Goal: Information Seeking & Learning: Check status

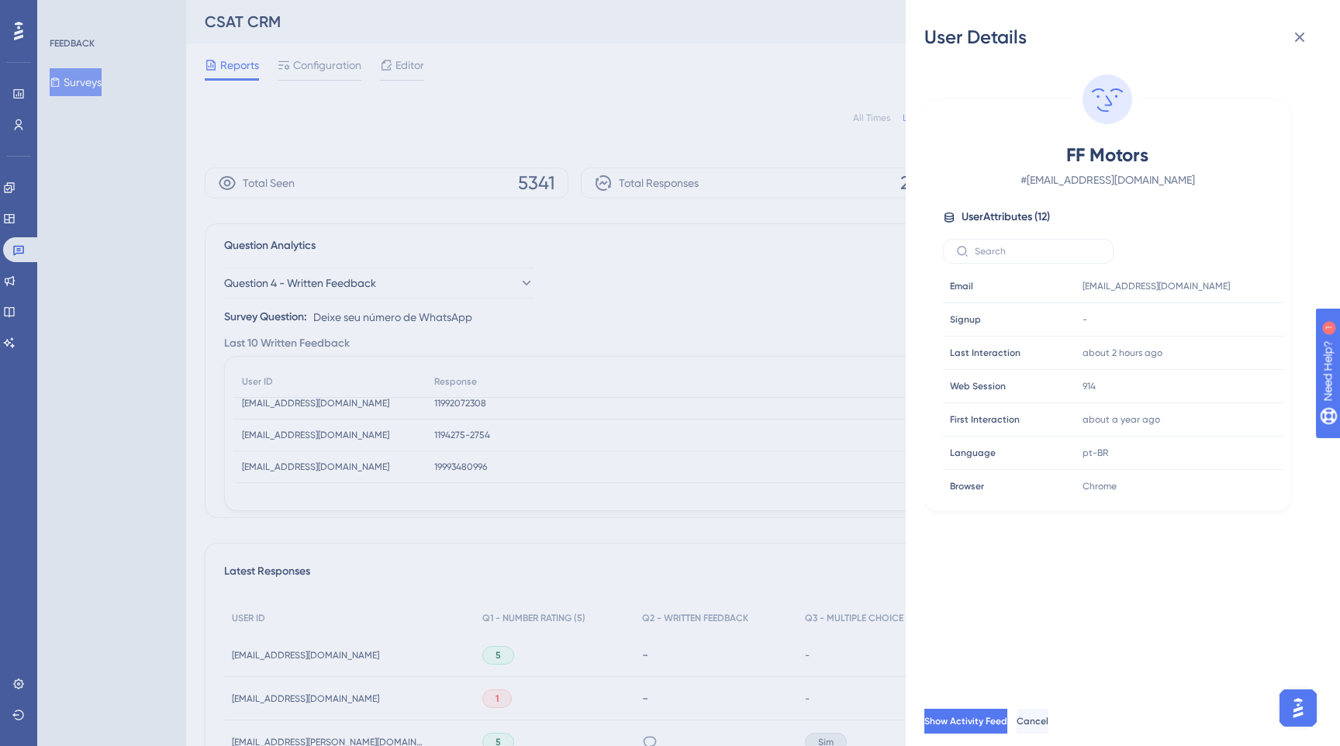
click at [675, 116] on div "User Details FF Motors # [EMAIL_ADDRESS][DOMAIN_NAME] User Attributes ( 12 ) Em…" at bounding box center [670, 373] width 1340 height 746
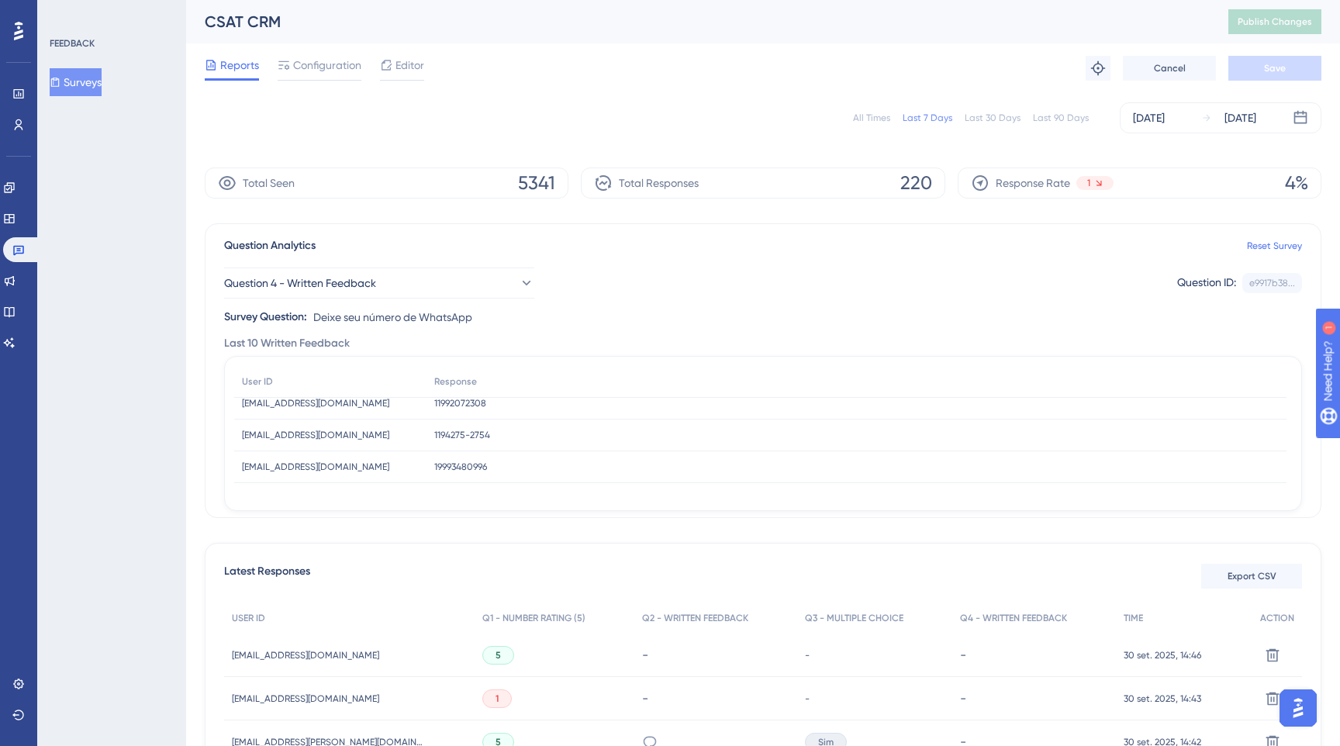
click at [71, 71] on button "Surveys" at bounding box center [76, 82] width 52 height 28
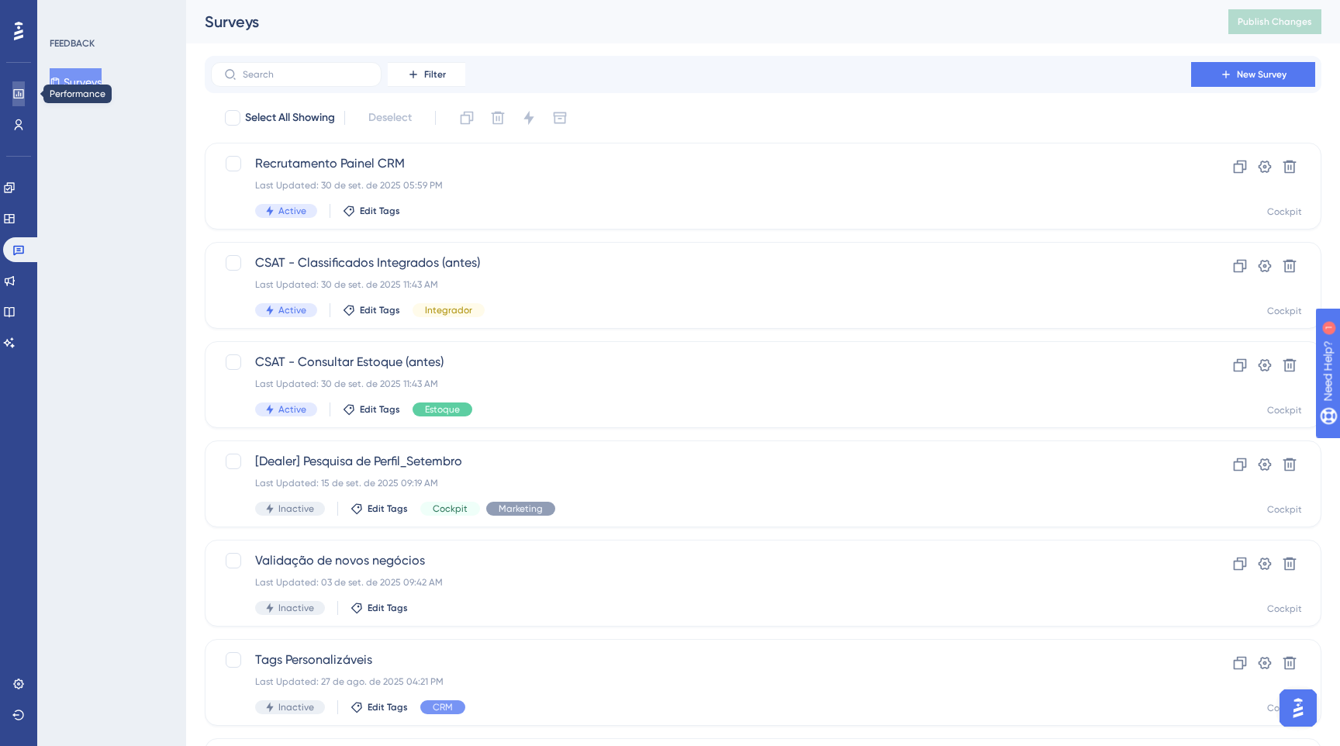
click at [18, 89] on icon at bounding box center [18, 93] width 10 height 9
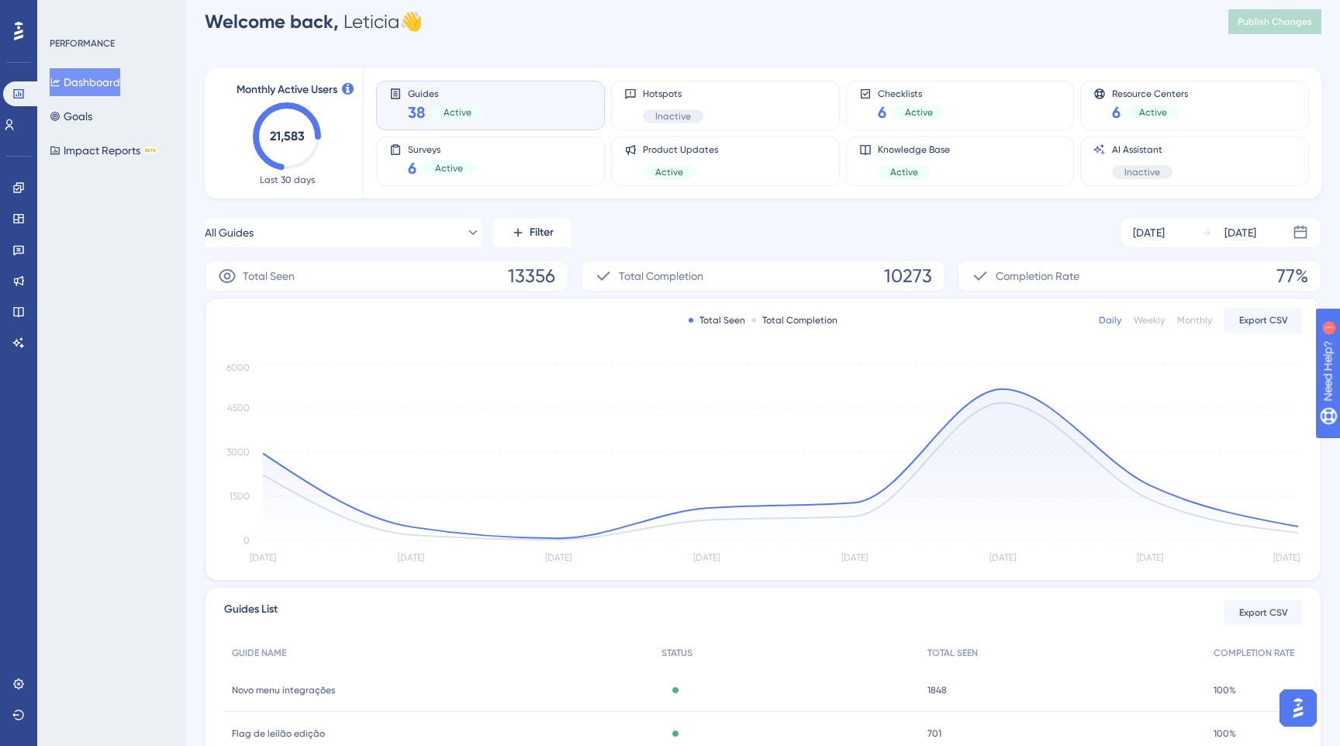
scroll to position [22, 0]
click at [14, 188] on icon at bounding box center [18, 187] width 12 height 12
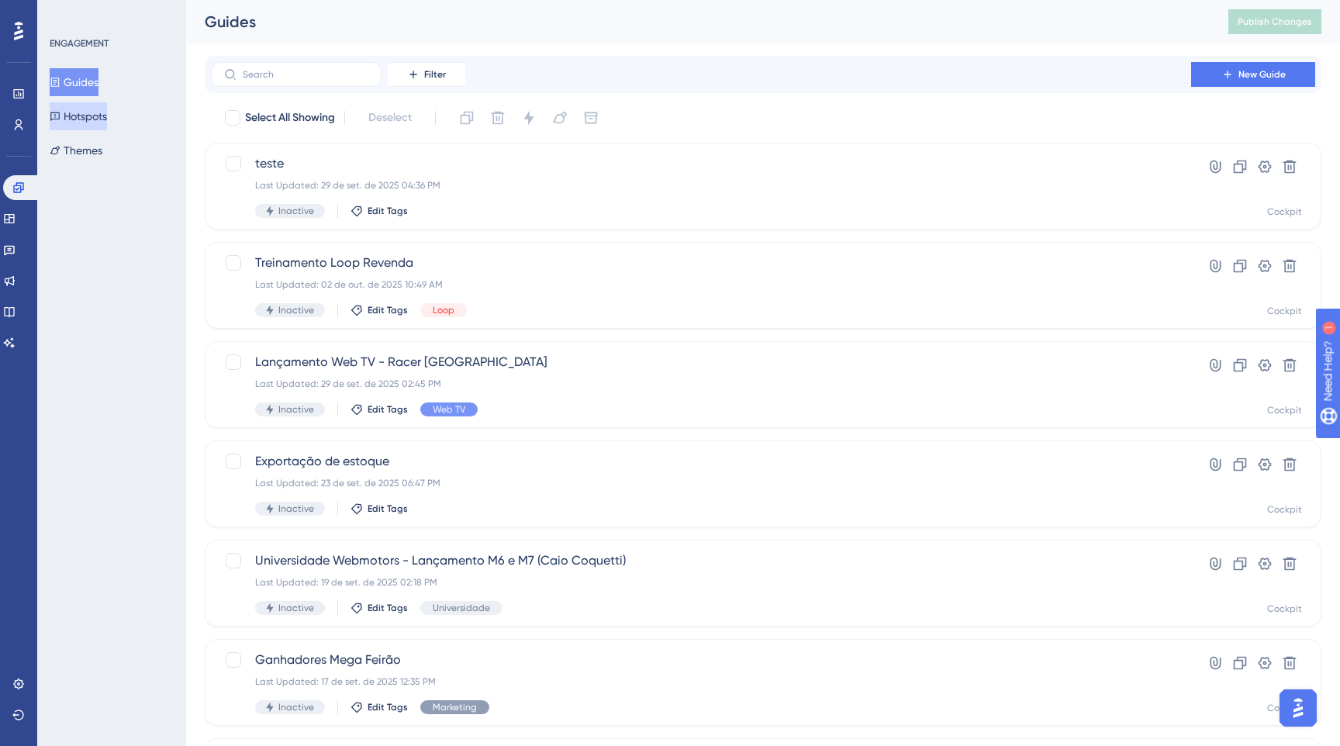
click at [107, 119] on button "Hotspots" at bounding box center [78, 116] width 57 height 28
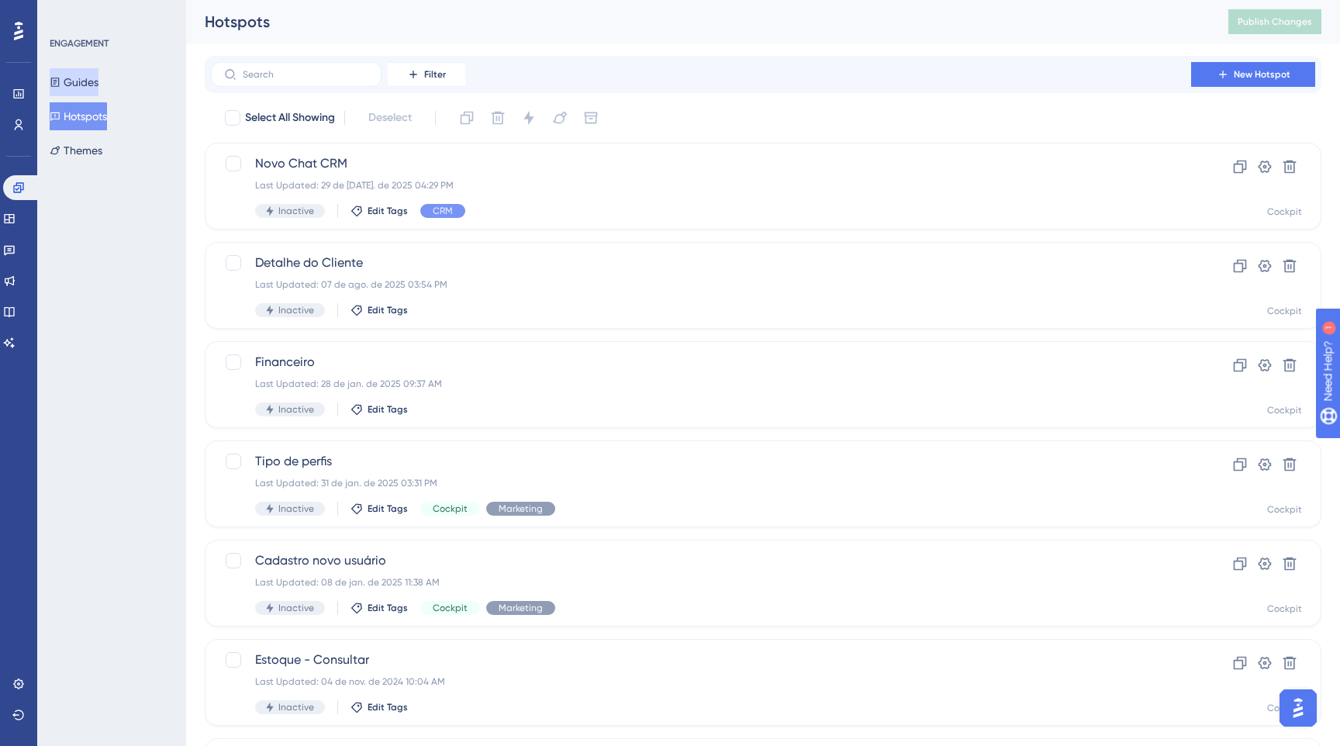
click at [92, 86] on button "Guides" at bounding box center [74, 82] width 49 height 28
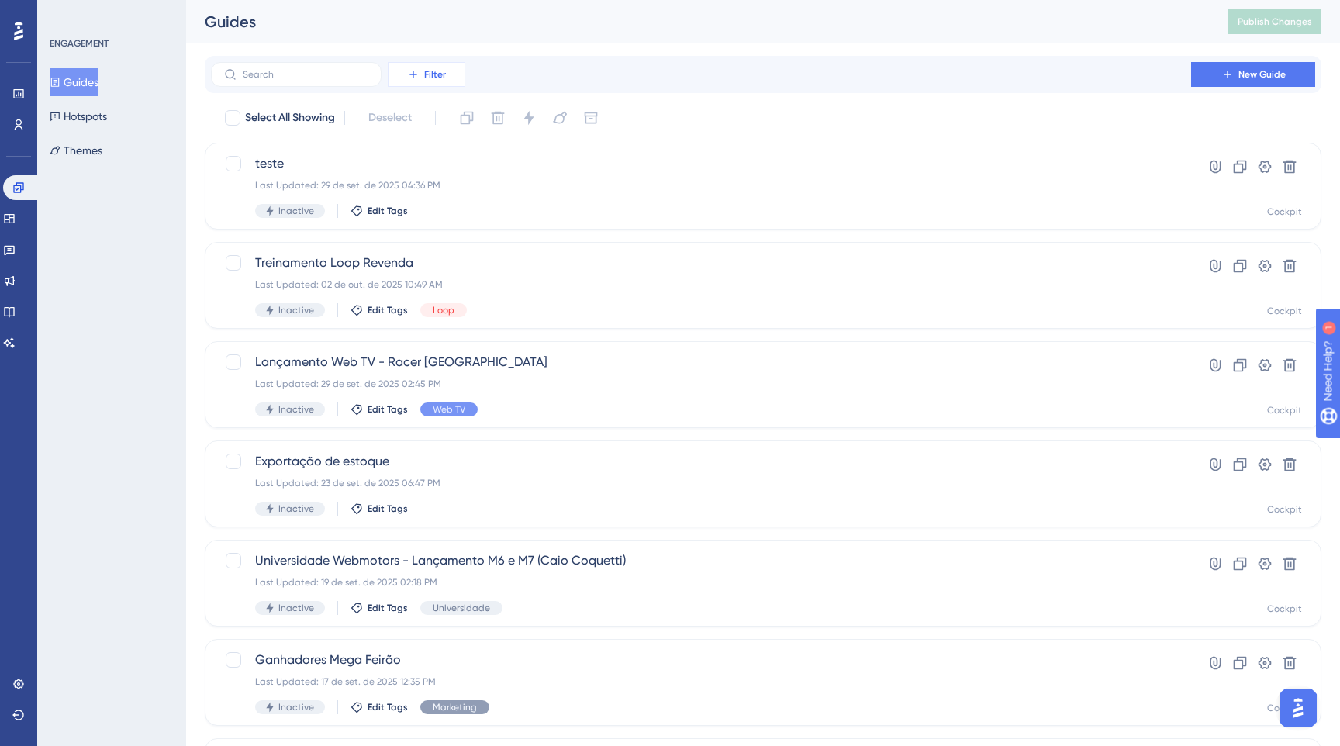
click at [445, 81] on button "Filter" at bounding box center [427, 74] width 78 height 25
click at [422, 120] on span "Tags" at bounding box center [410, 118] width 24 height 19
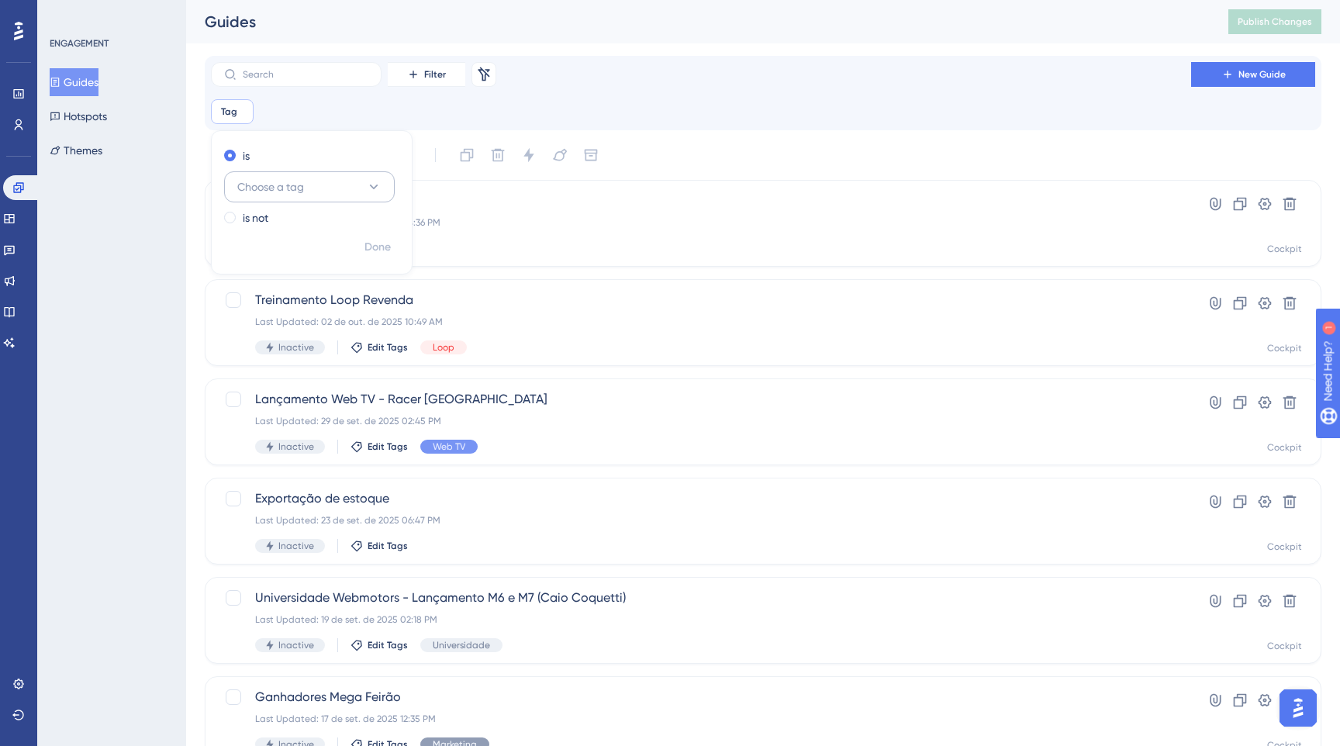
click at [263, 184] on span "Choose a tag" at bounding box center [270, 187] width 67 height 19
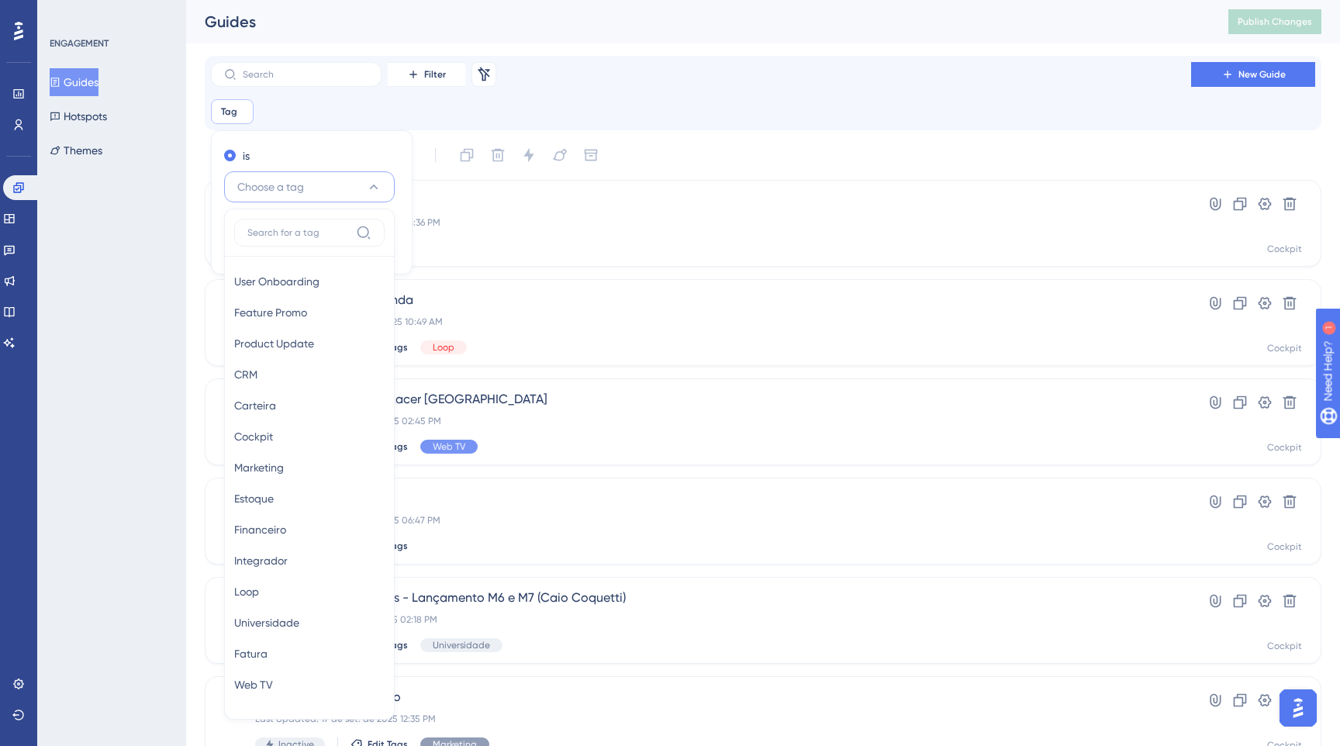
scroll to position [91, 0]
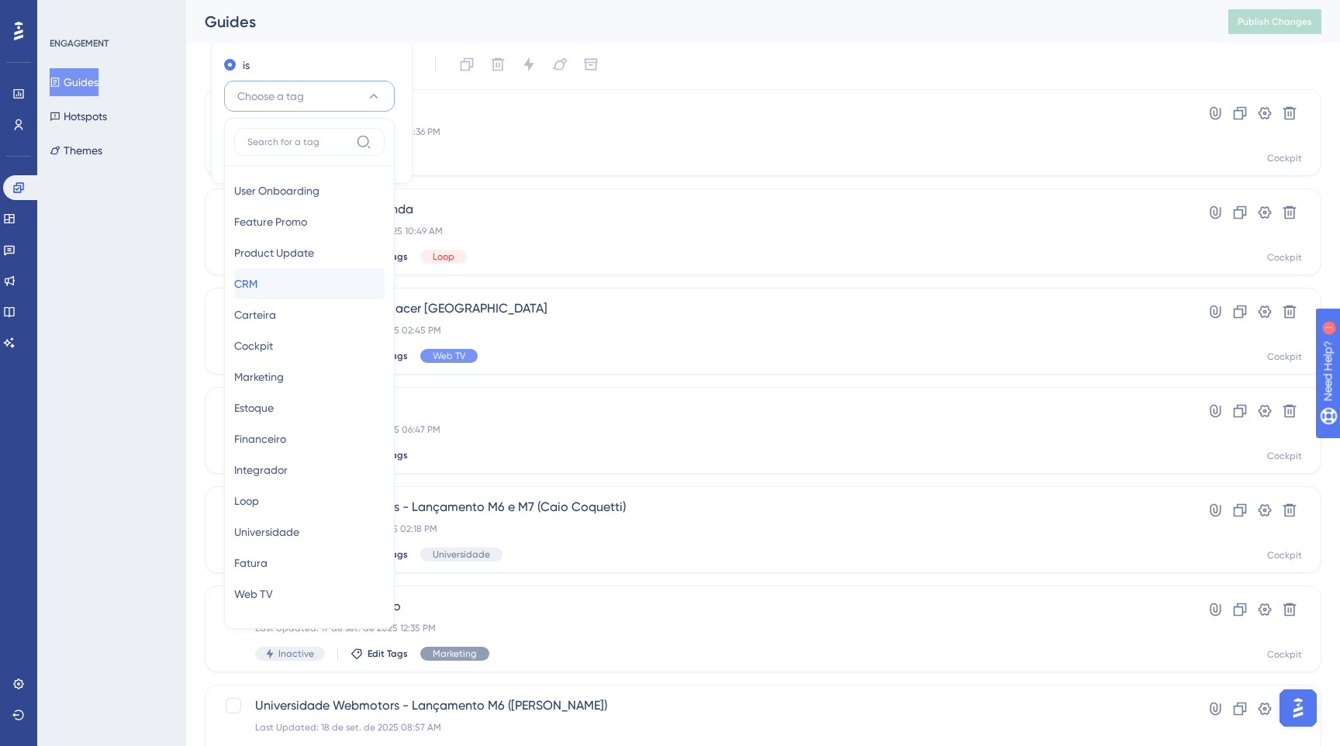
click at [274, 277] on div "CRM CRM" at bounding box center [309, 283] width 150 height 31
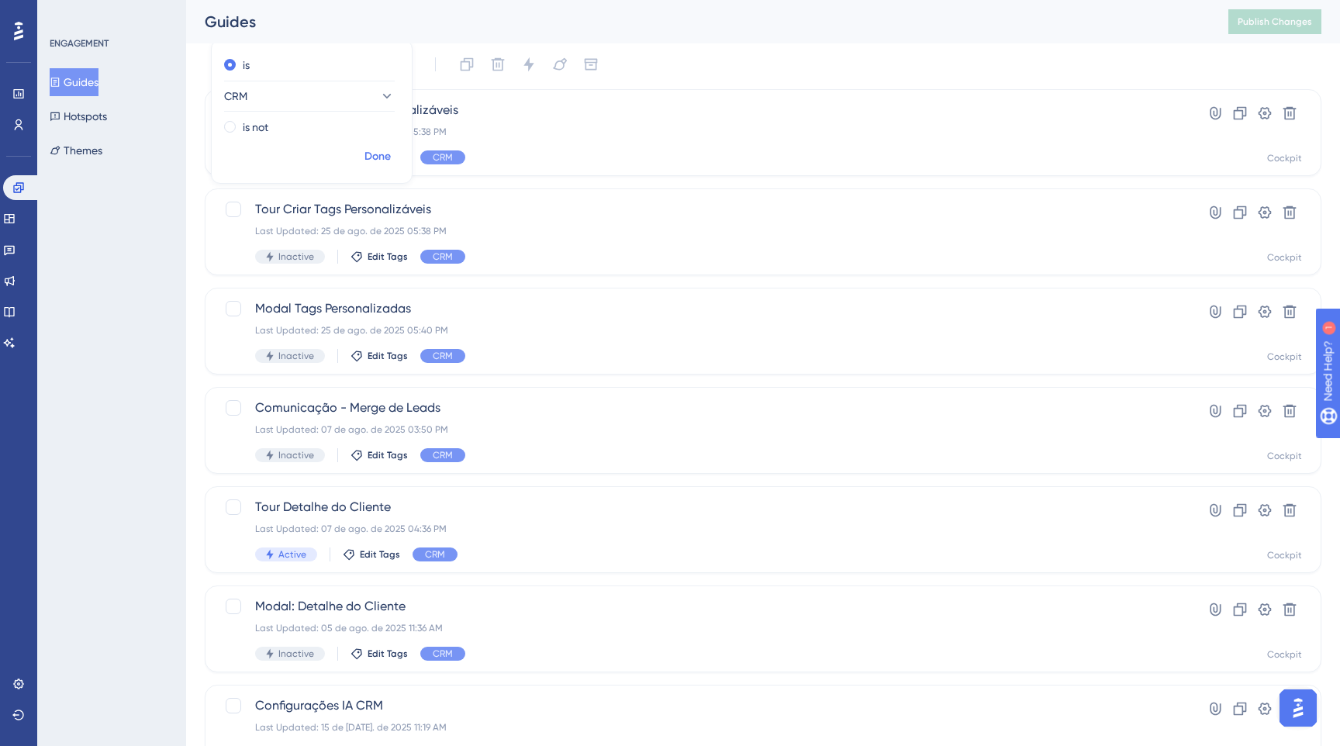
click at [382, 158] on span "Done" at bounding box center [377, 156] width 26 height 19
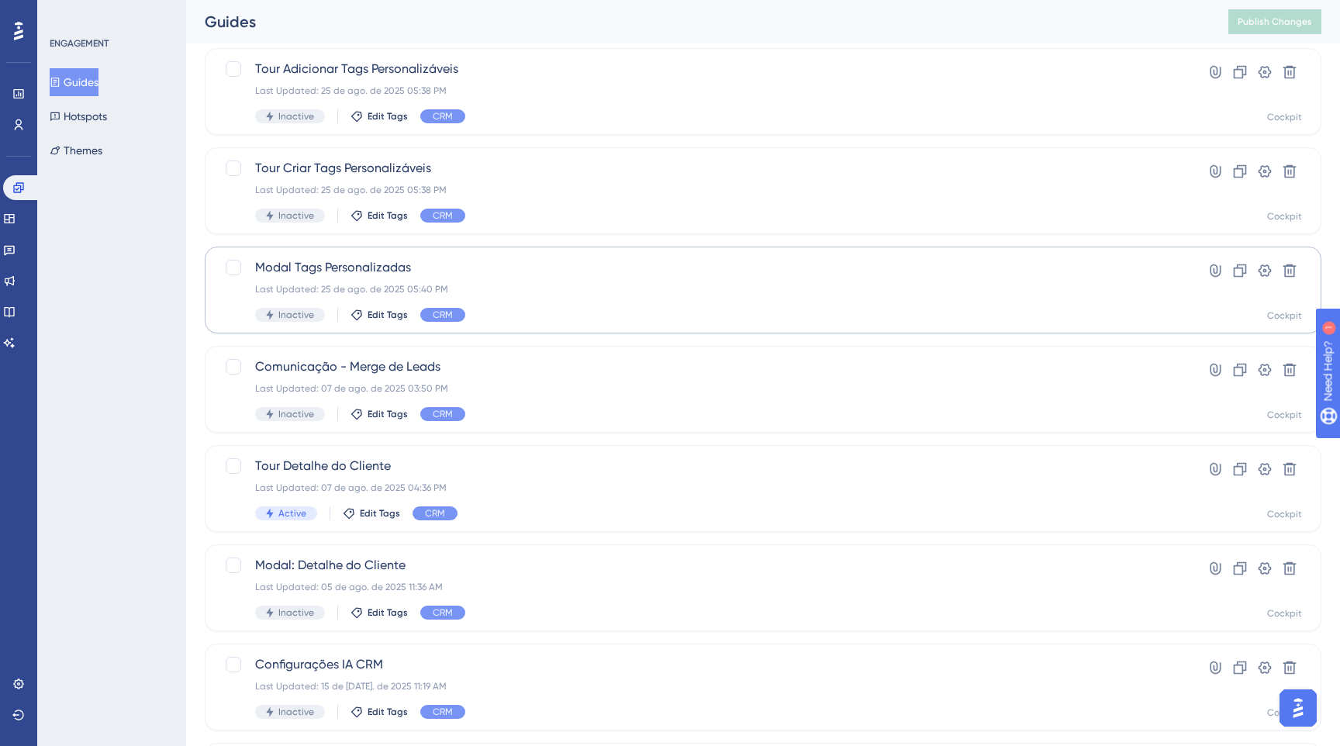
scroll to position [0, 0]
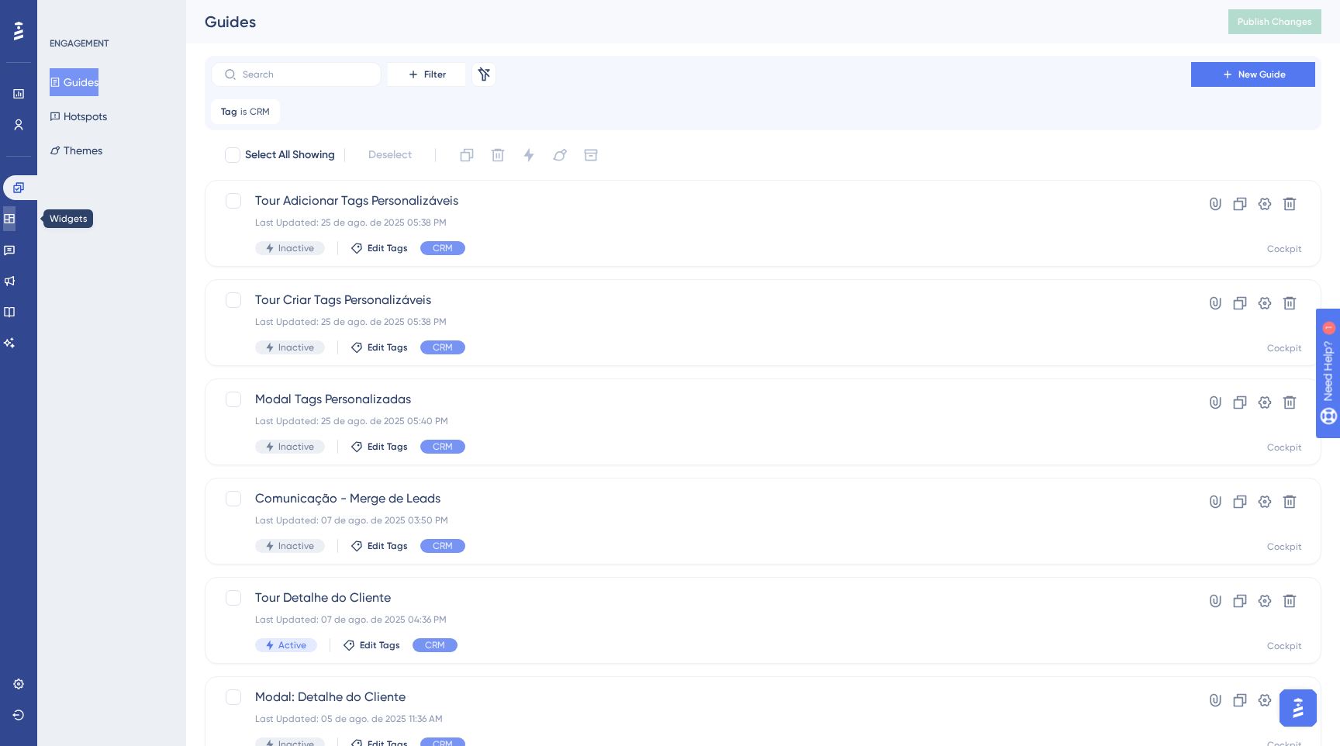
click at [16, 216] on icon at bounding box center [9, 218] width 12 height 12
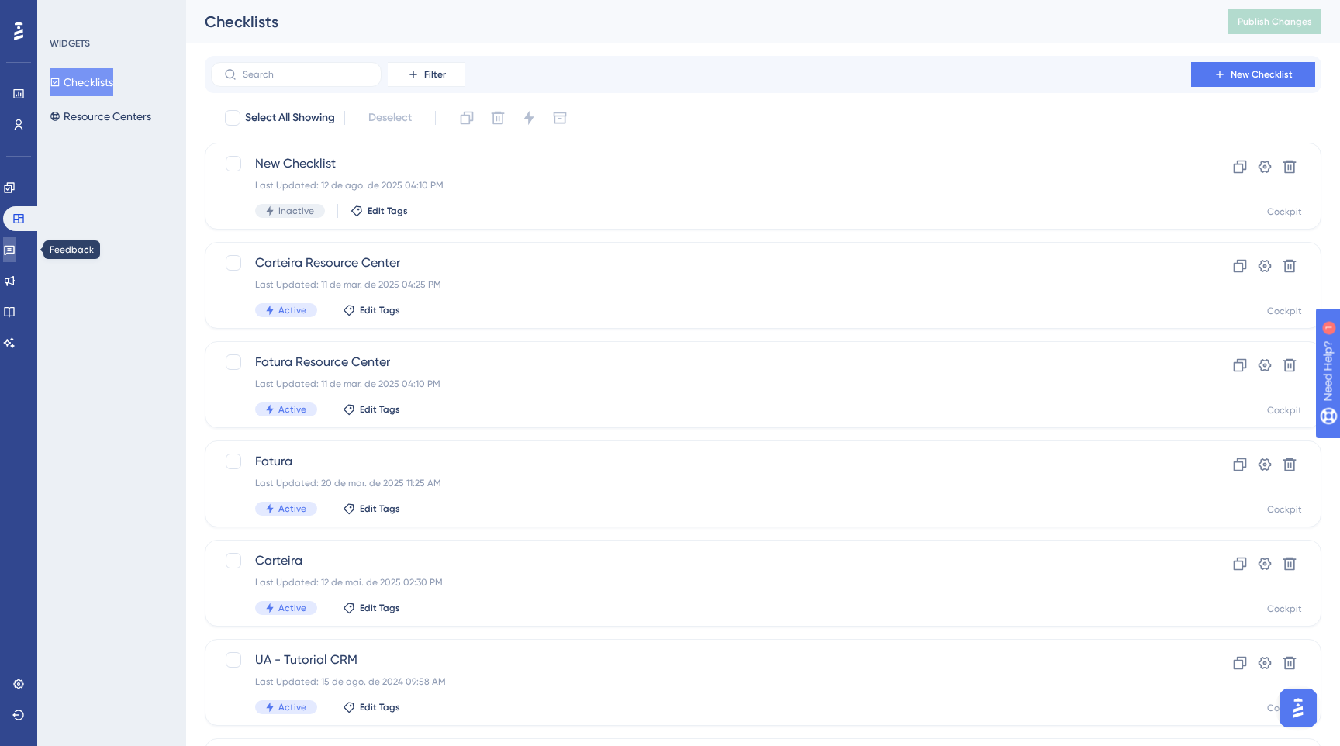
click at [16, 250] on link at bounding box center [9, 249] width 12 height 25
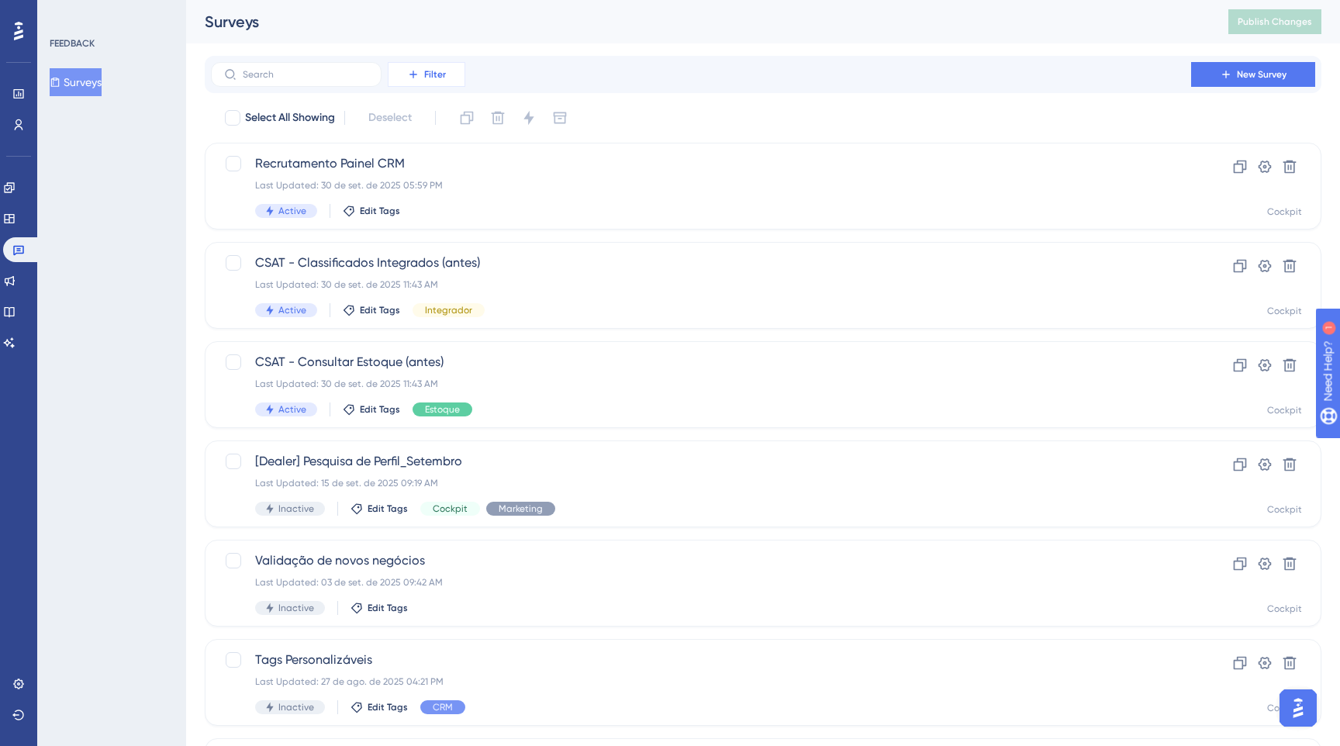
click at [432, 71] on span "Filter" at bounding box center [435, 74] width 22 height 12
click at [422, 112] on span "Tags" at bounding box center [410, 118] width 24 height 19
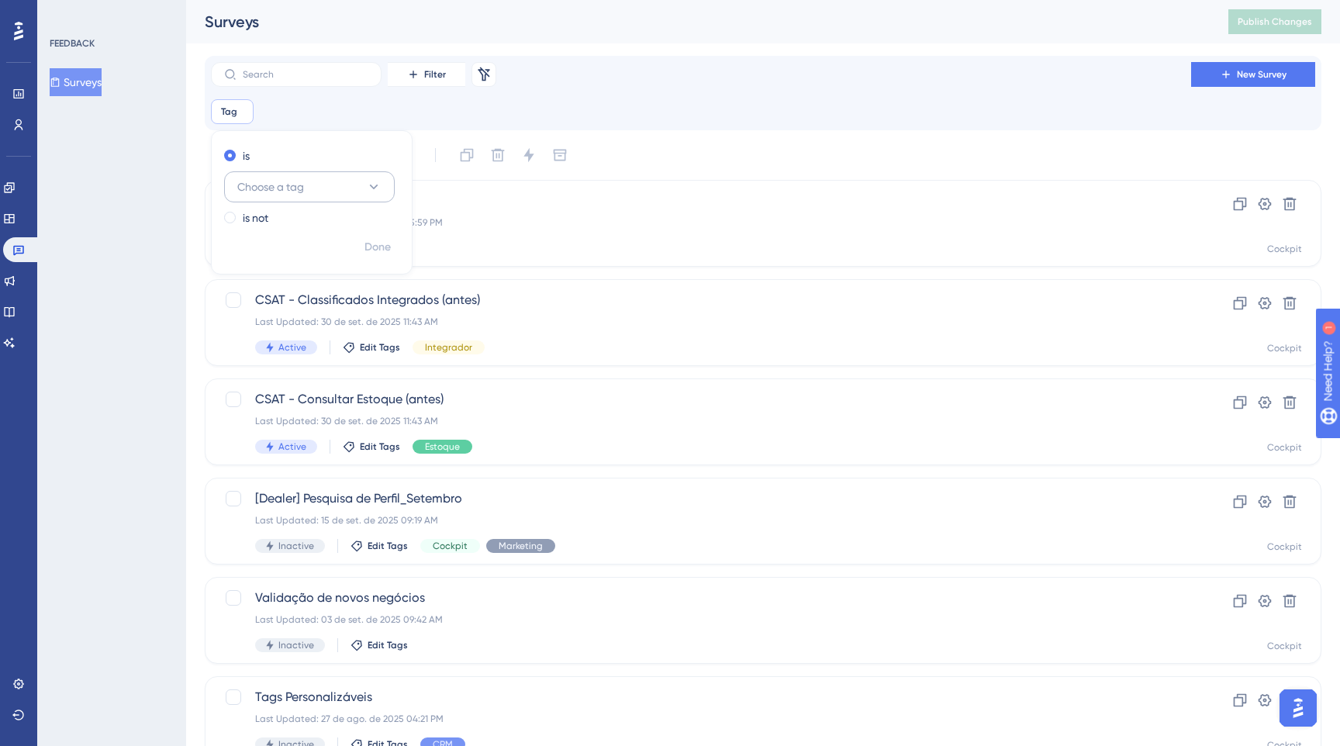
click at [325, 179] on button "Choose a tag" at bounding box center [309, 186] width 171 height 31
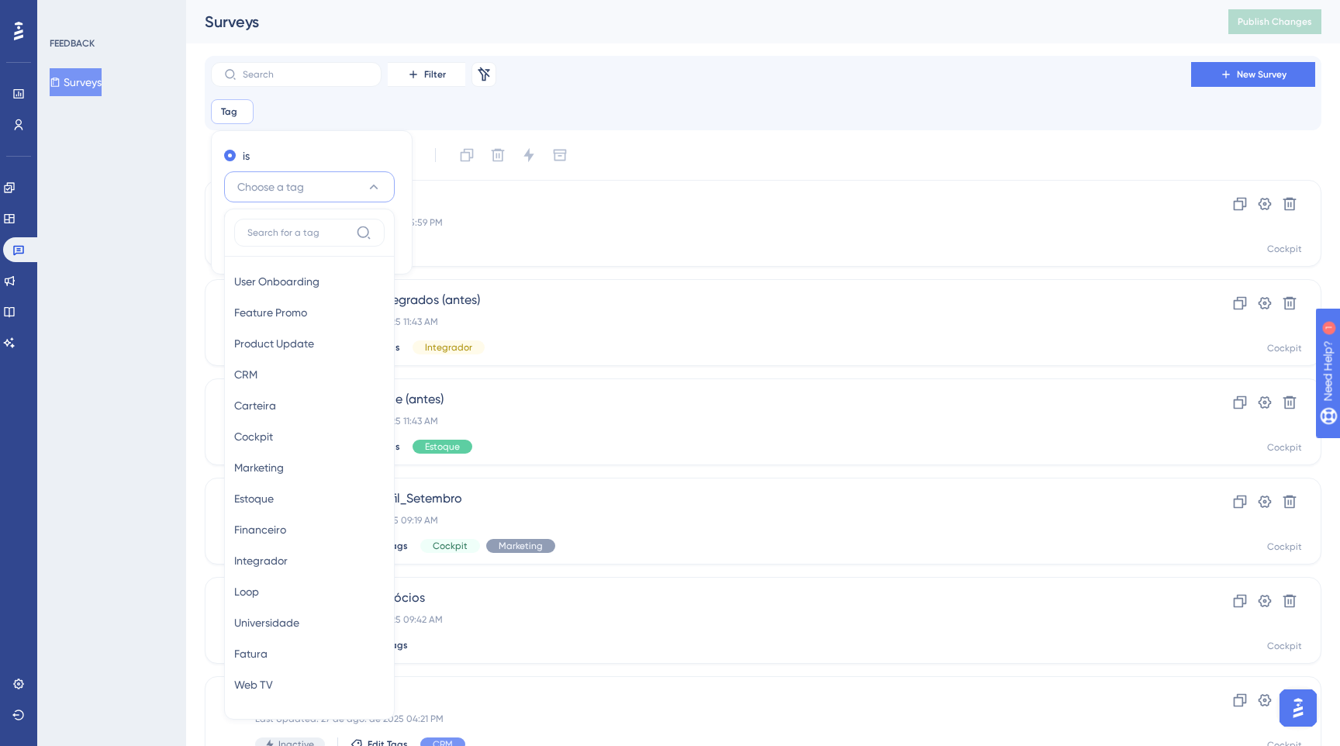
scroll to position [90, 0]
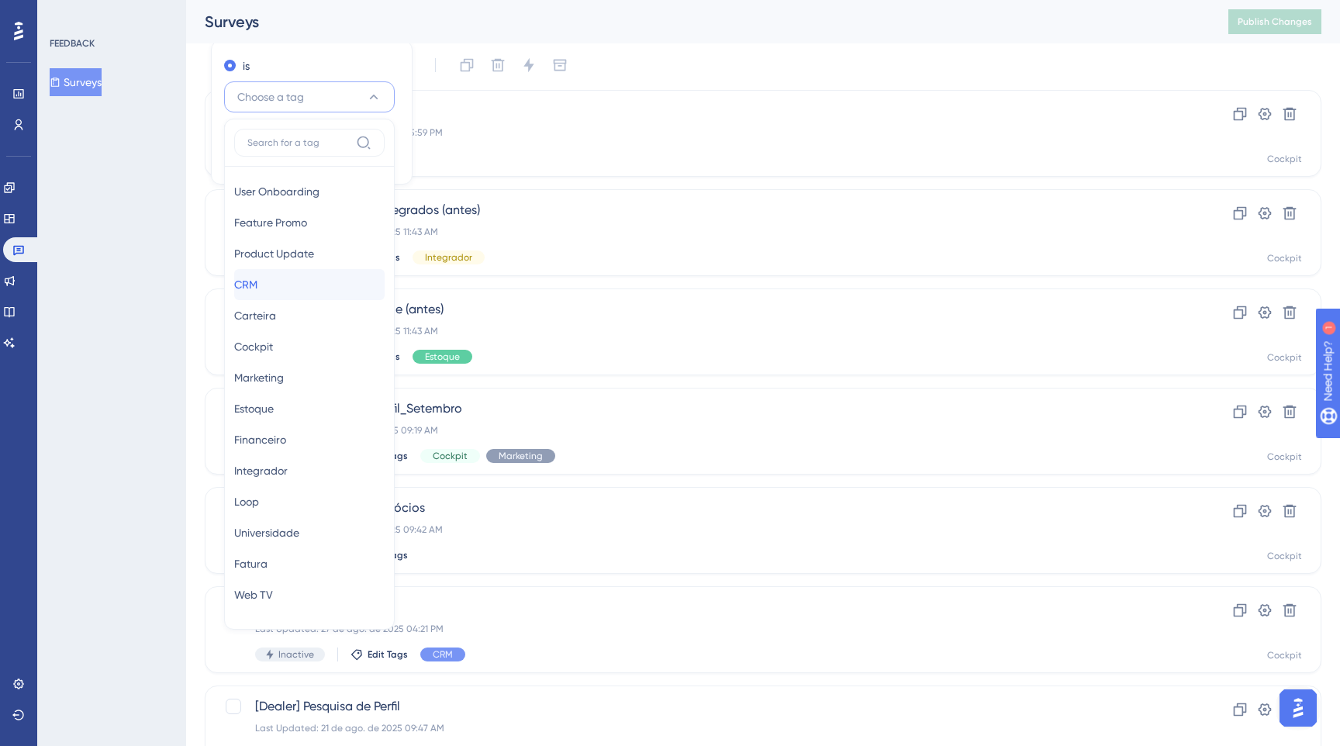
click at [303, 276] on div "CRM CRM" at bounding box center [309, 284] width 150 height 31
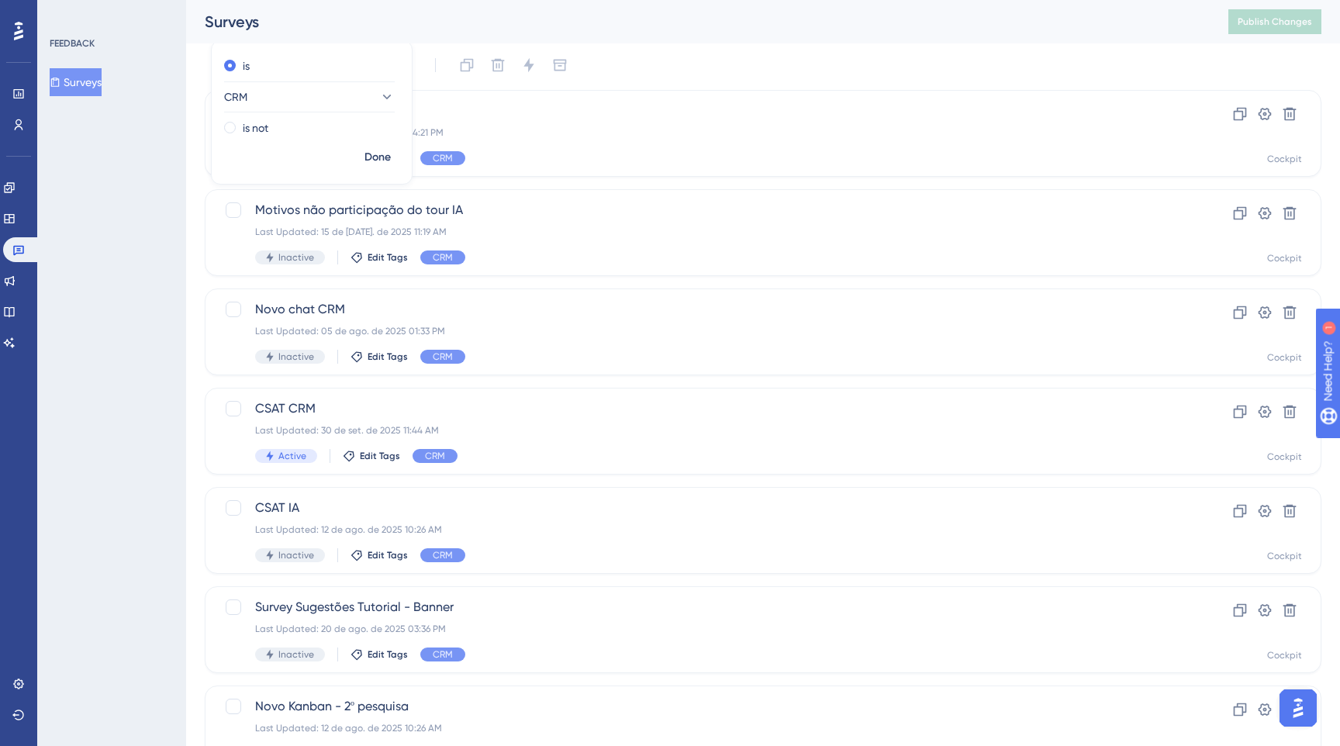
click at [541, 85] on div "Select All Showing Deselect Tags Personalizáveis Last Updated: 27 de ago. de 20…" at bounding box center [763, 462] width 1116 height 819
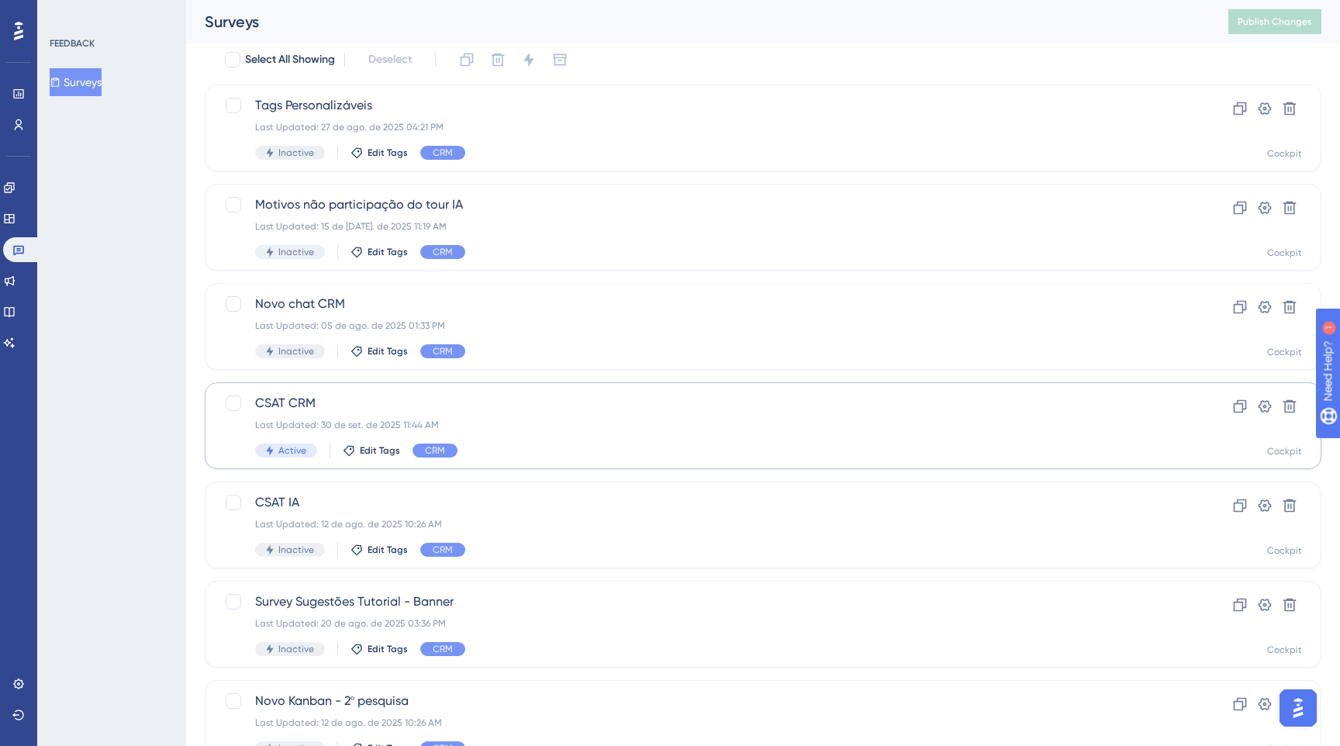
scroll to position [0, 0]
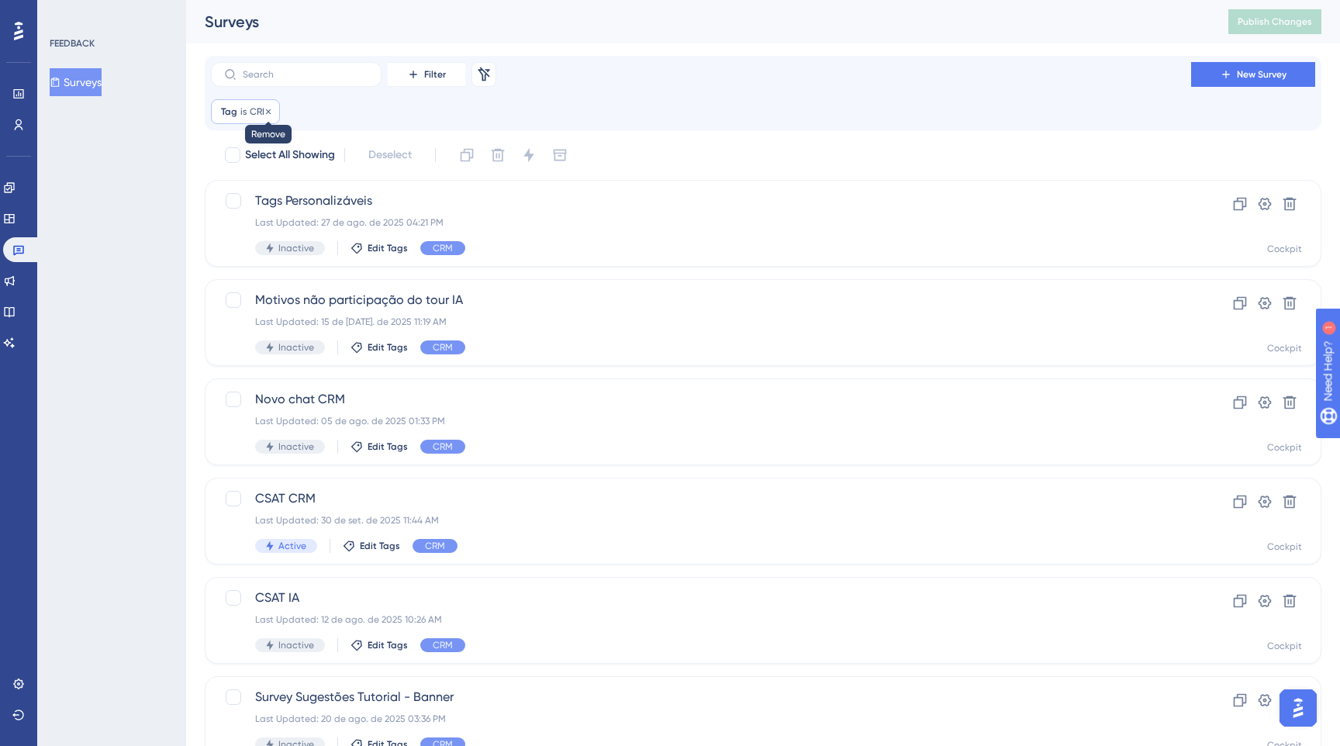
click at [267, 110] on icon at bounding box center [268, 111] width 5 height 5
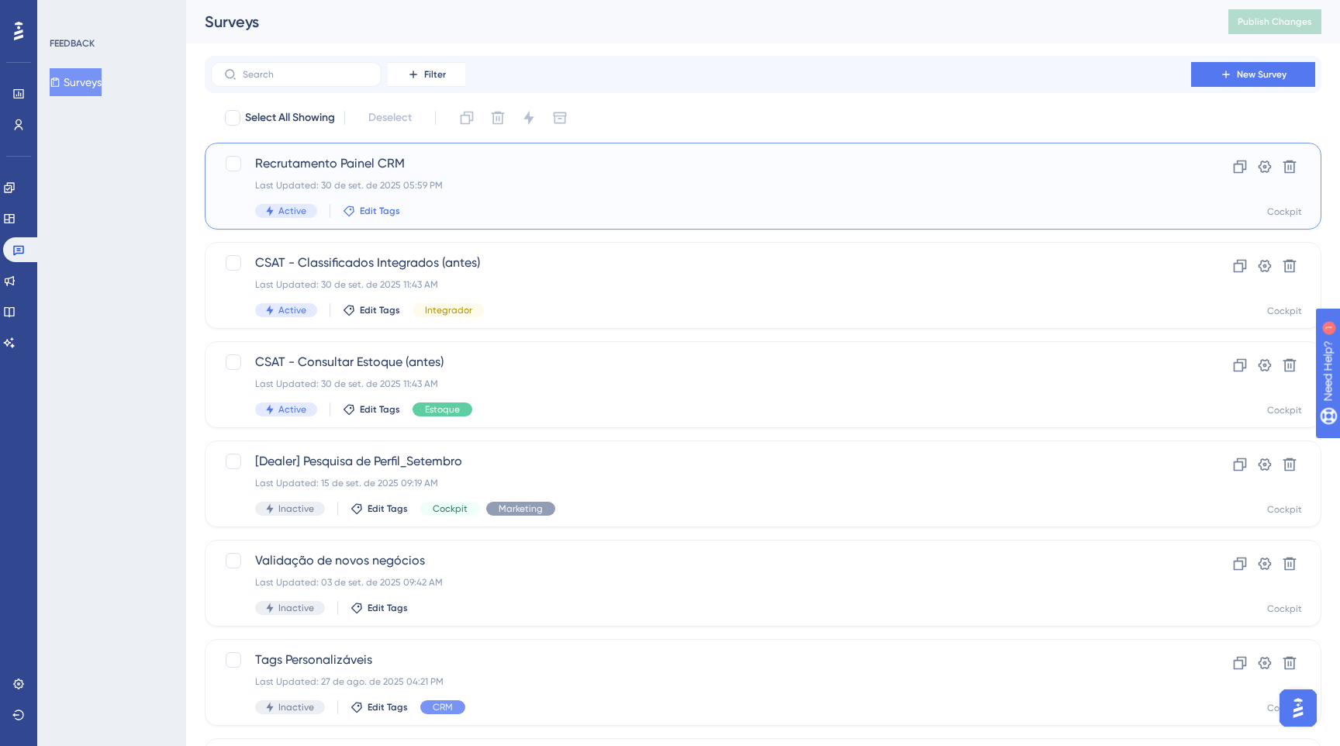
click at [377, 209] on span "Edit Tags" at bounding box center [380, 211] width 40 height 12
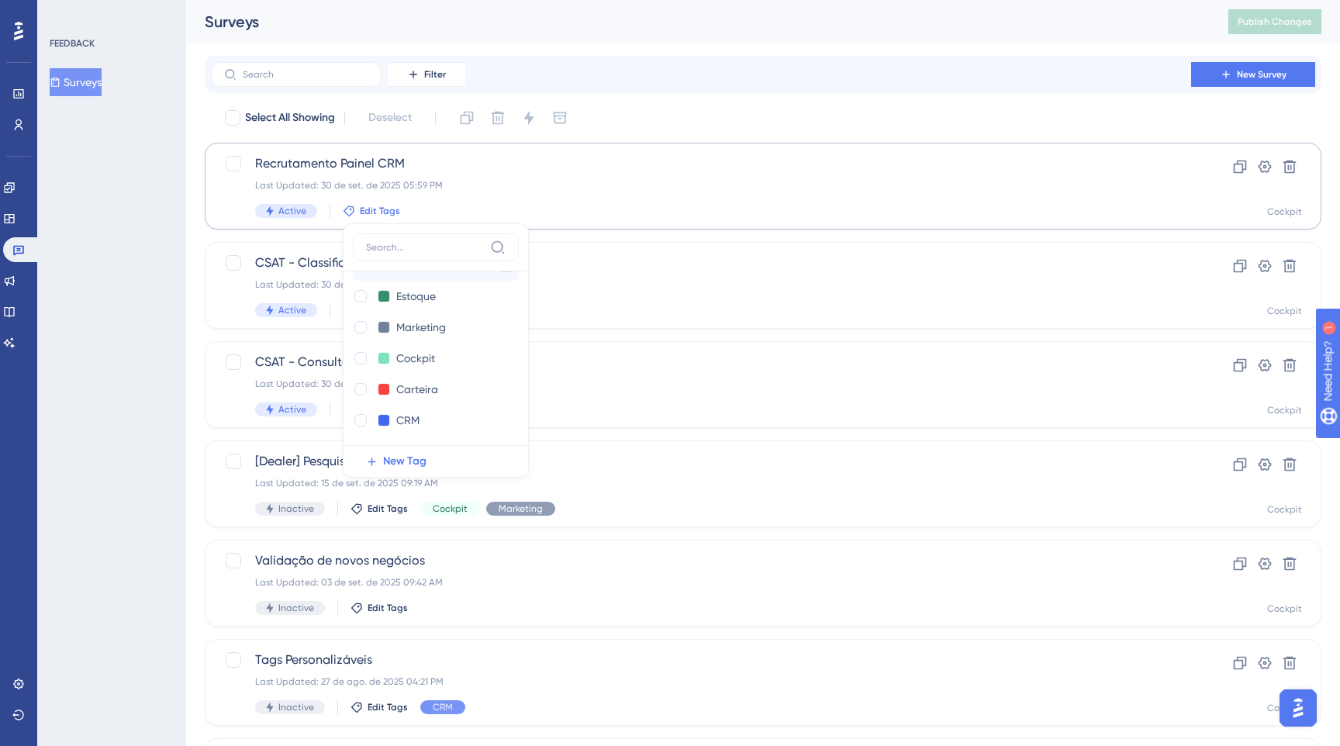
scroll to position [202, 0]
click at [364, 402] on div at bounding box center [360, 405] width 12 height 12
checkbox input "true"
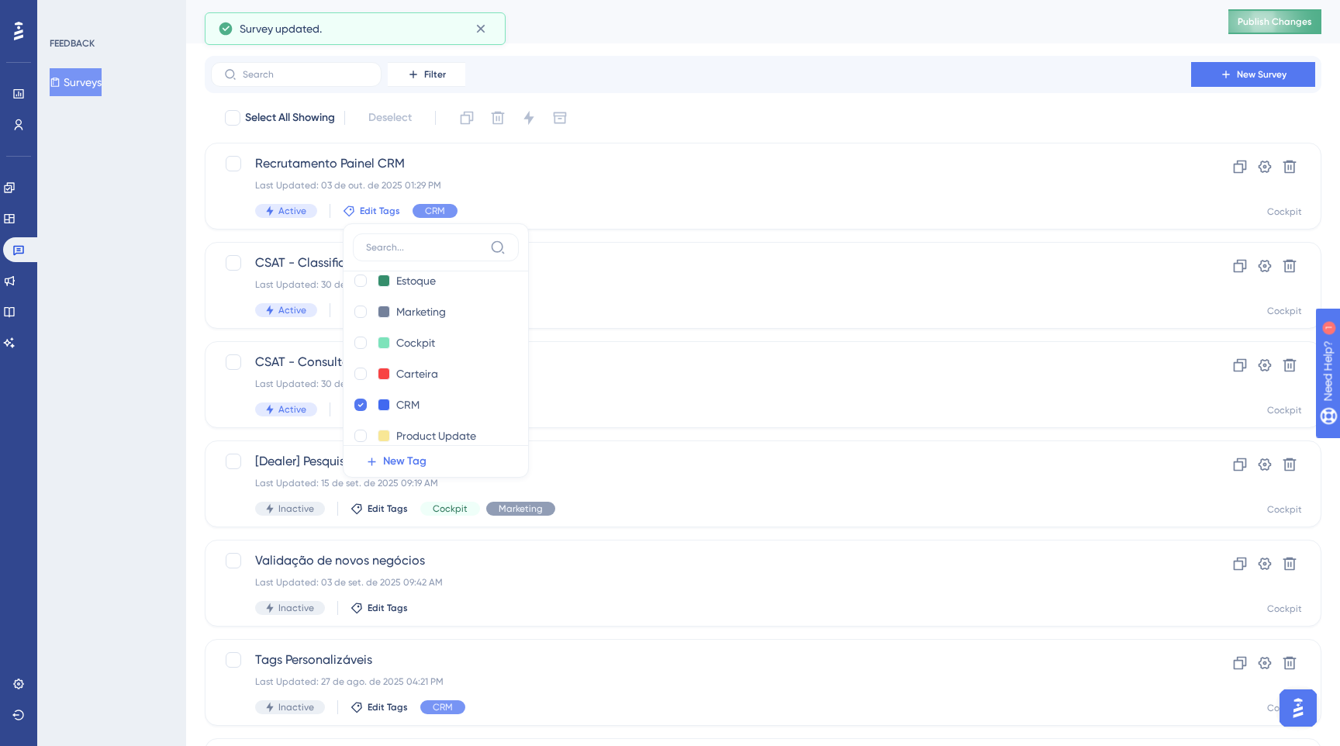
click at [1261, 22] on span "Publish Changes" at bounding box center [1274, 22] width 74 height 12
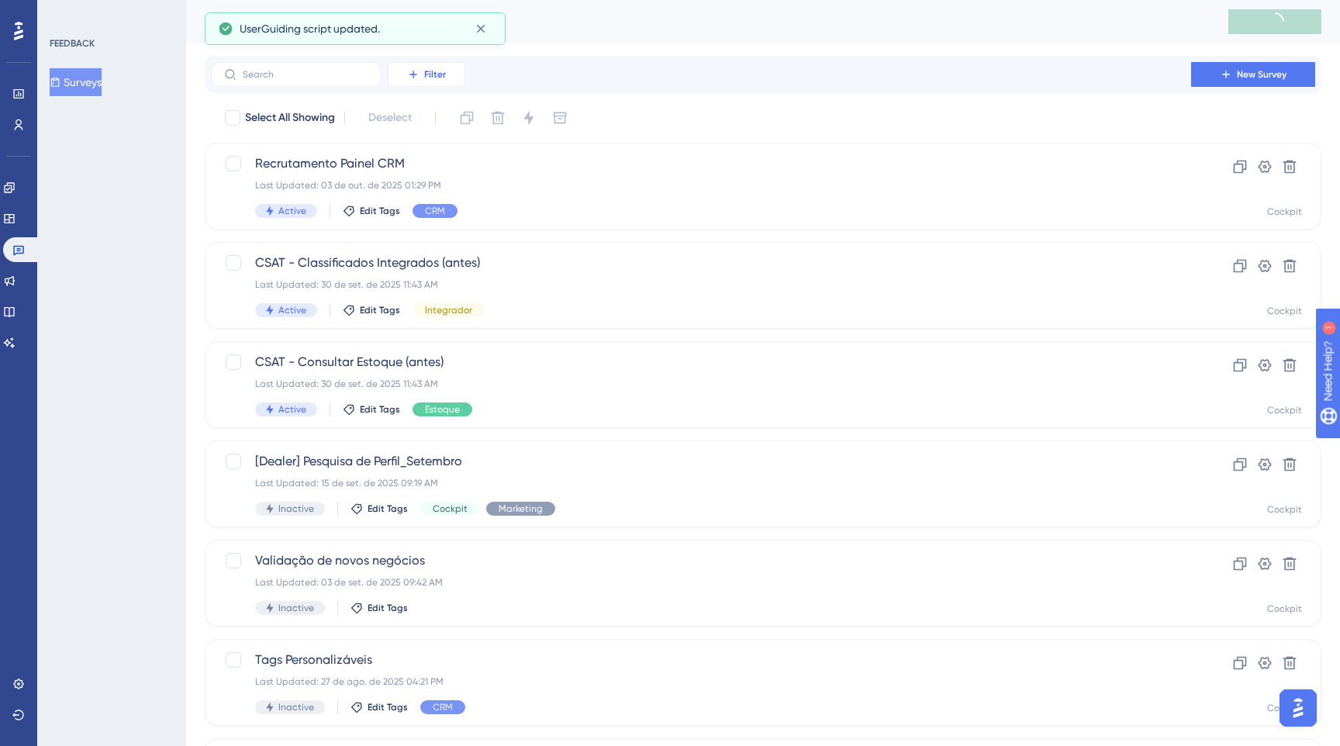
click at [425, 78] on span "Filter" at bounding box center [435, 74] width 22 height 12
click at [420, 111] on span "Tags" at bounding box center [410, 118] width 24 height 19
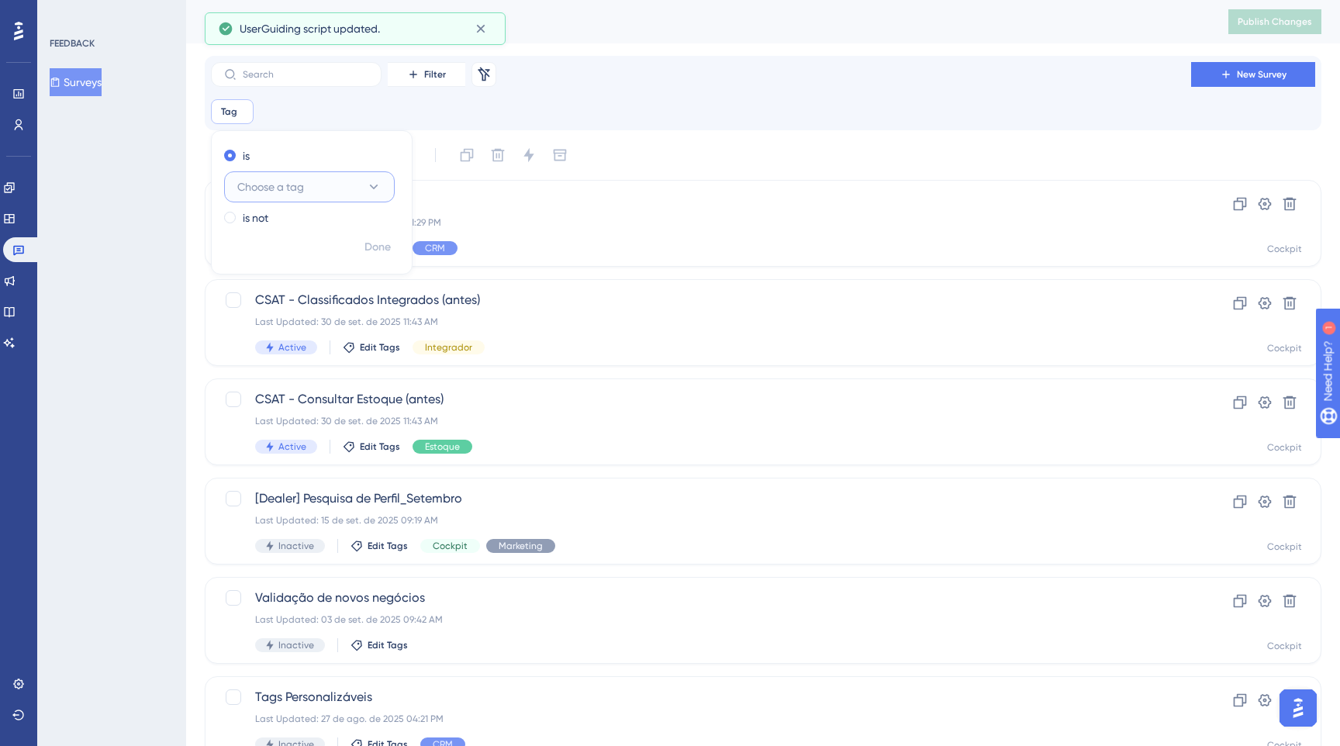
click at [335, 195] on button "Choose a tag" at bounding box center [309, 186] width 171 height 31
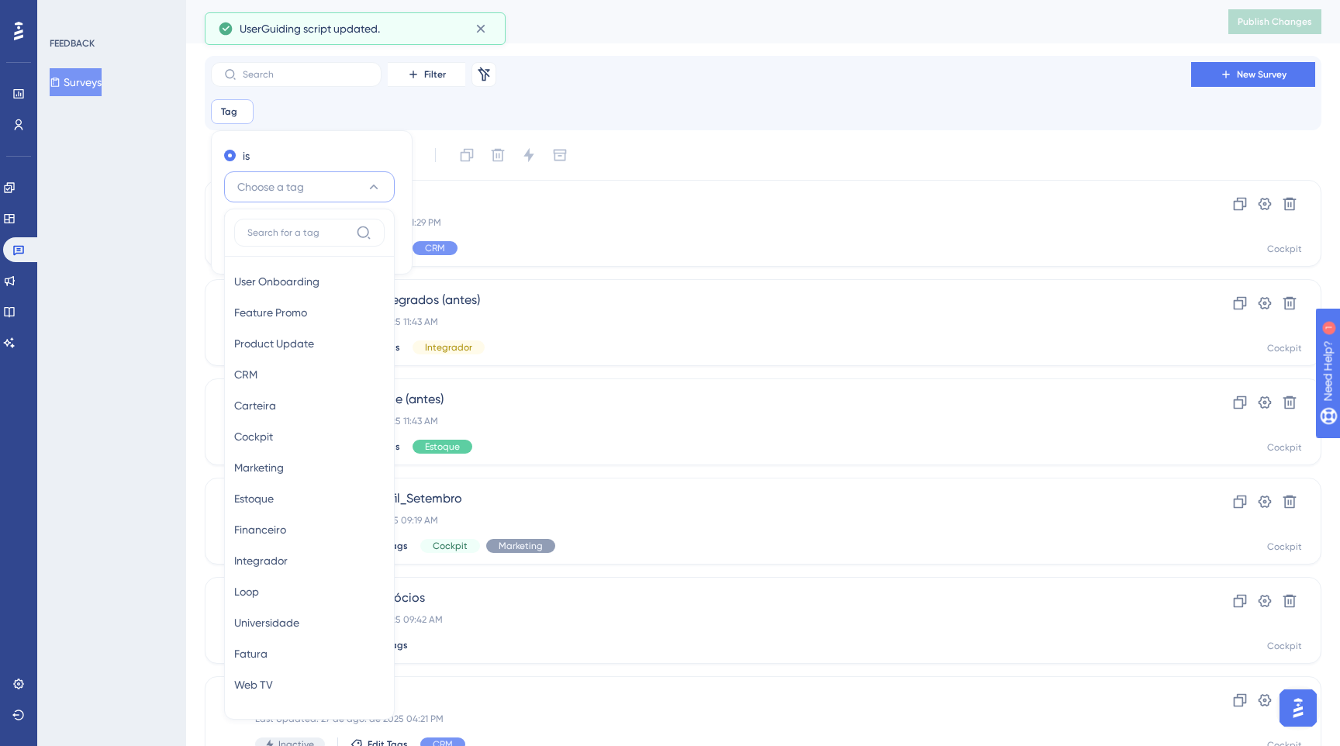
scroll to position [91, 0]
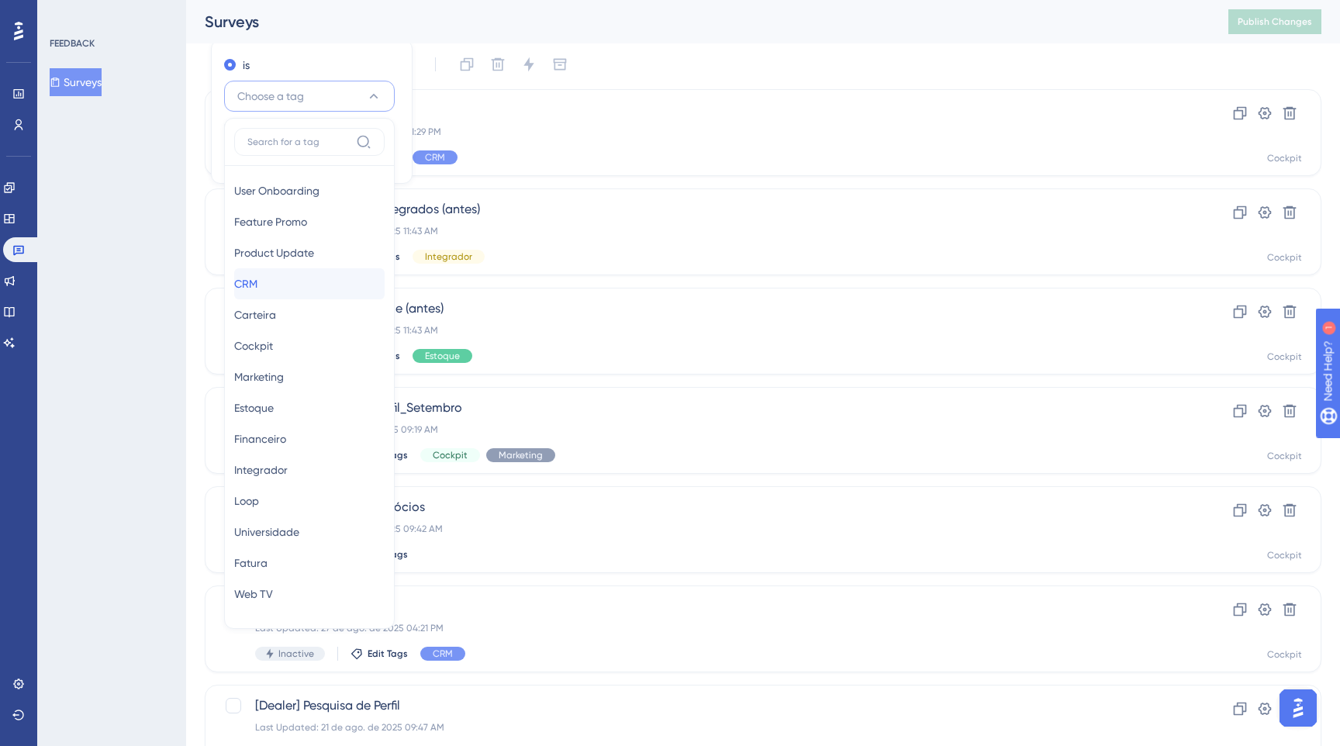
click at [311, 285] on div "CRM CRM" at bounding box center [309, 283] width 150 height 31
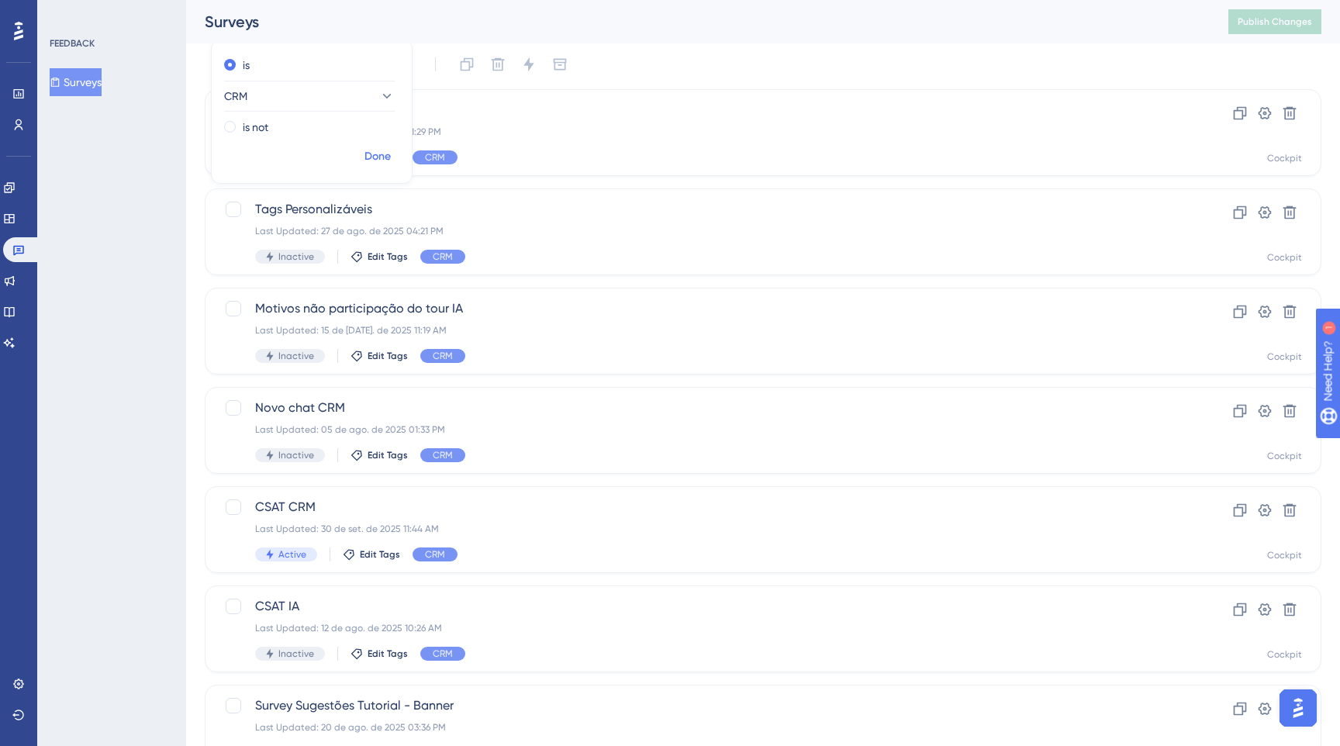
click at [377, 160] on span "Done" at bounding box center [377, 156] width 26 height 19
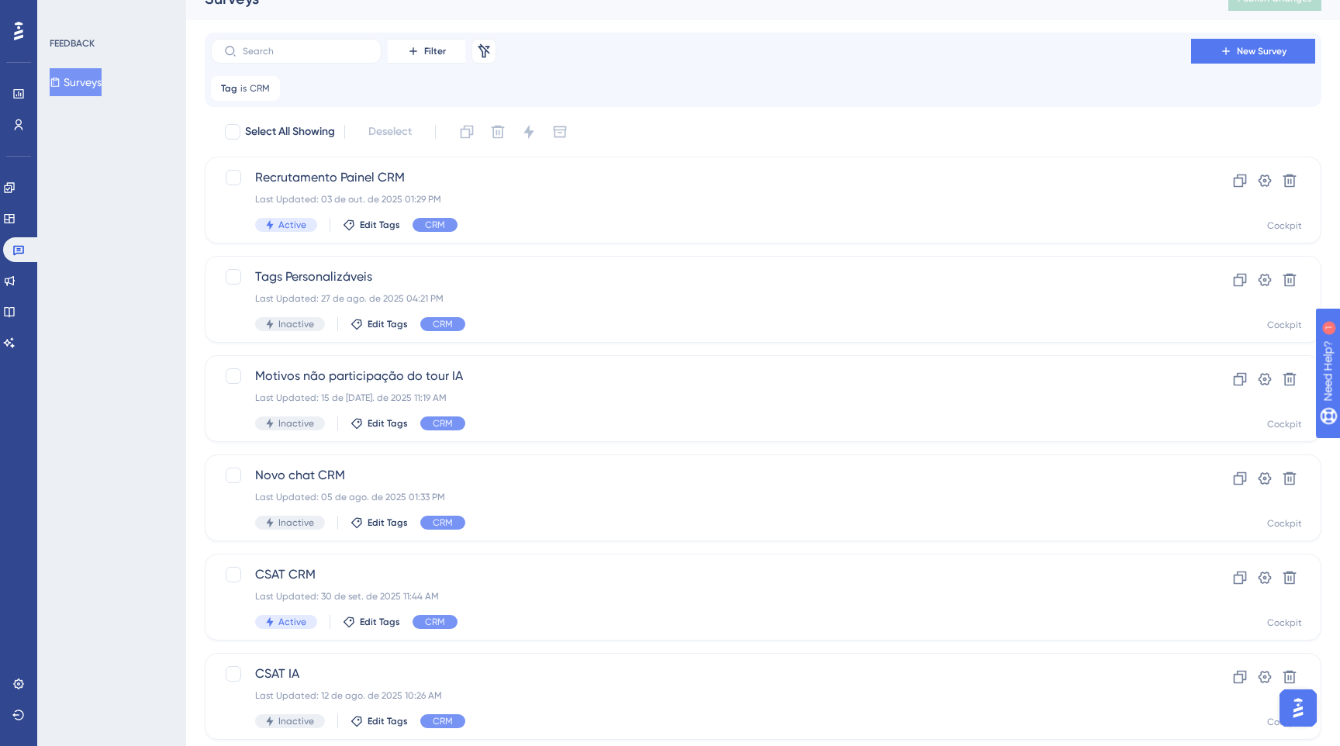
scroll to position [17, 0]
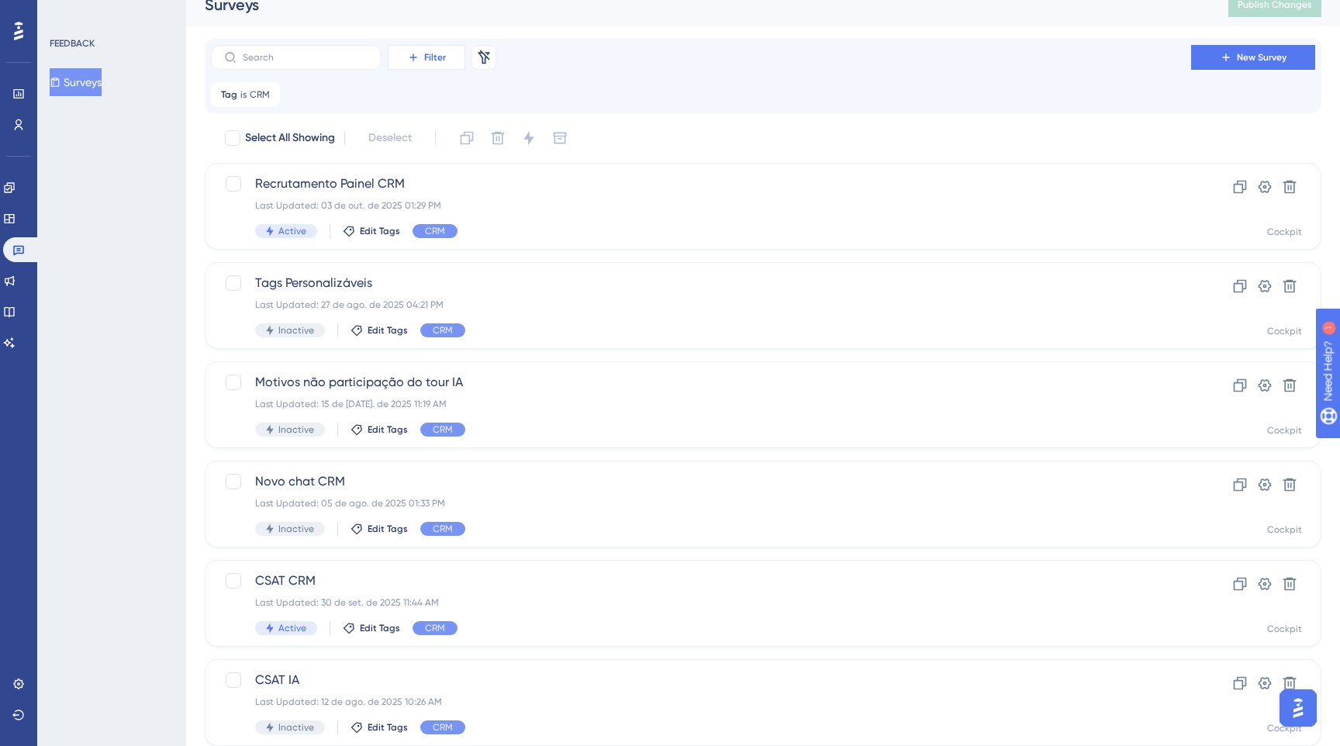
click at [433, 60] on span "Filter" at bounding box center [435, 57] width 22 height 12
click at [431, 181] on div "Status Status" at bounding box center [442, 194] width 88 height 31
click at [392, 170] on span "Choose a status" at bounding box center [382, 169] width 79 height 19
click at [371, 212] on span "Active" at bounding box center [355, 217] width 31 height 19
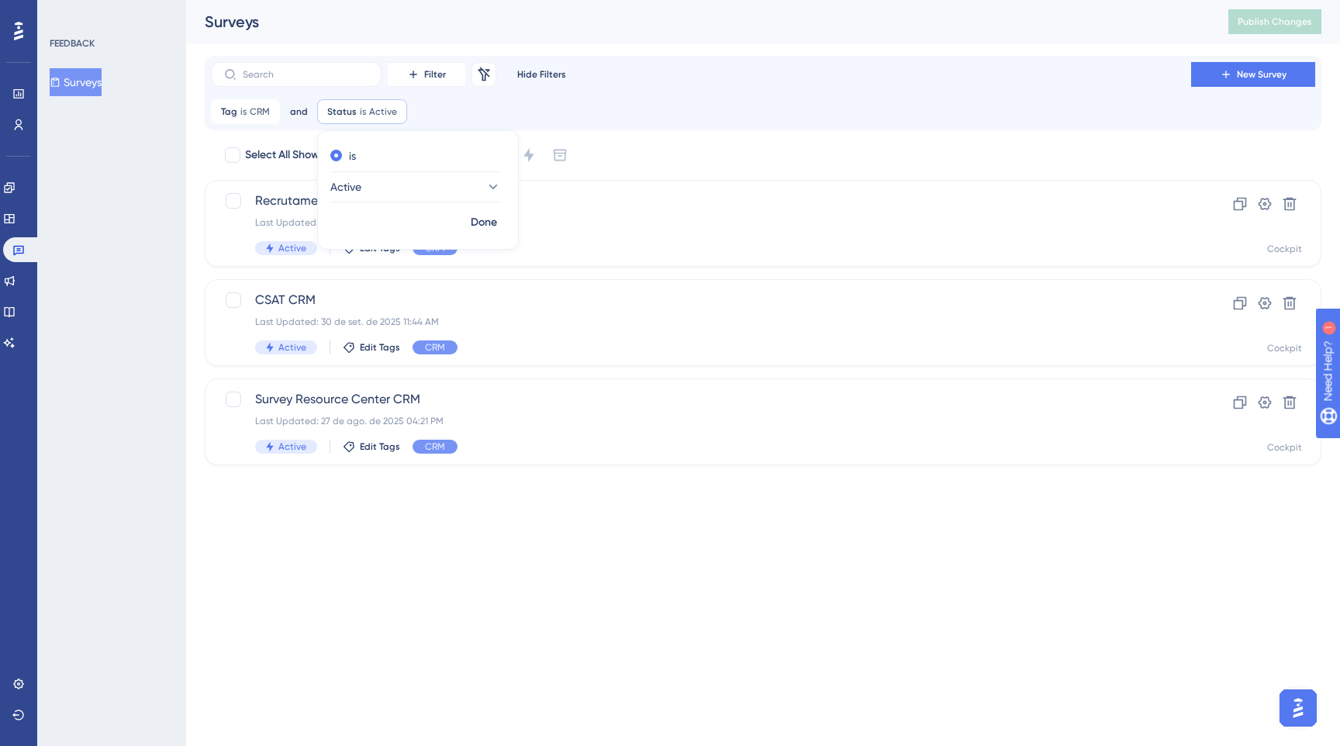
scroll to position [0, 0]
click at [485, 224] on span "Done" at bounding box center [484, 222] width 26 height 19
click at [693, 123] on div "Tag is CRM CRM Remove and Status is Active Active Remove" at bounding box center [763, 111] width 1104 height 25
click at [550, 242] on div "Active Edit Tags CRM" at bounding box center [701, 248] width 892 height 14
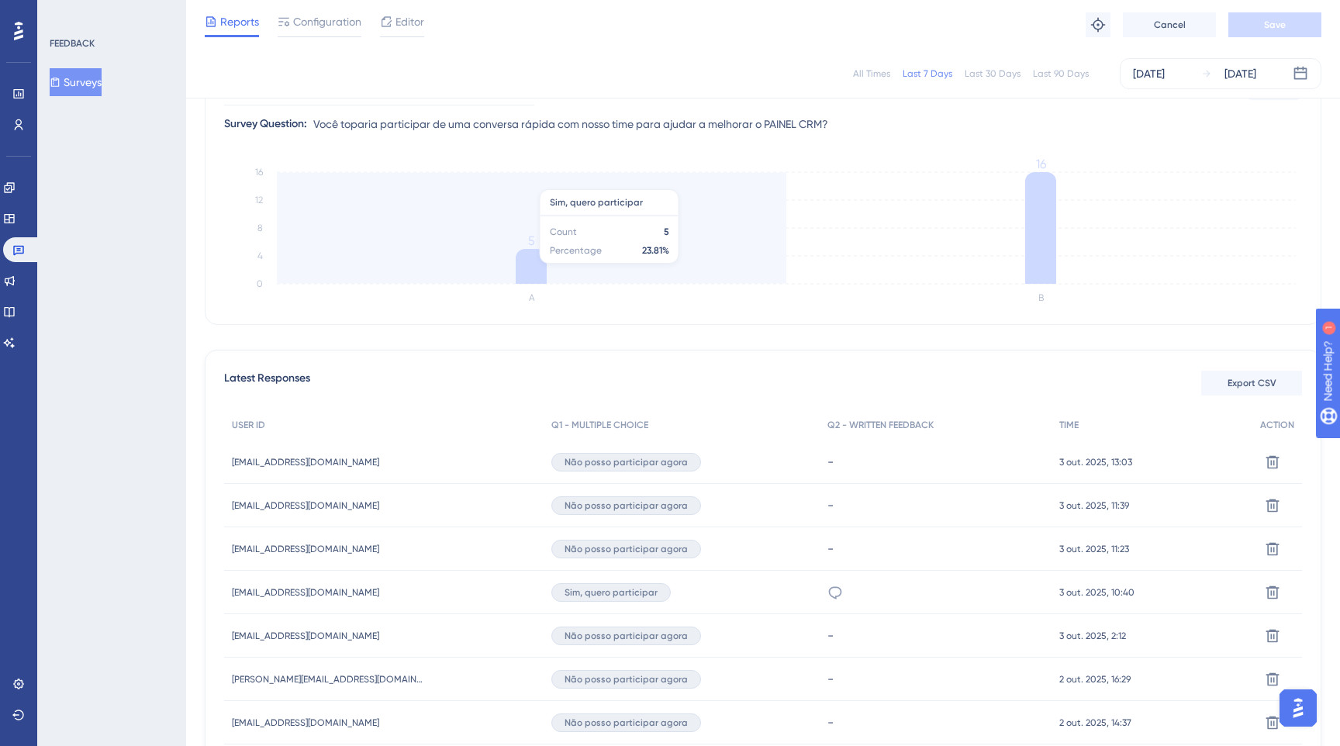
scroll to position [189, 0]
click at [607, 261] on icon "A B 0 4 8 12 16 5 16" at bounding box center [763, 233] width 1078 height 155
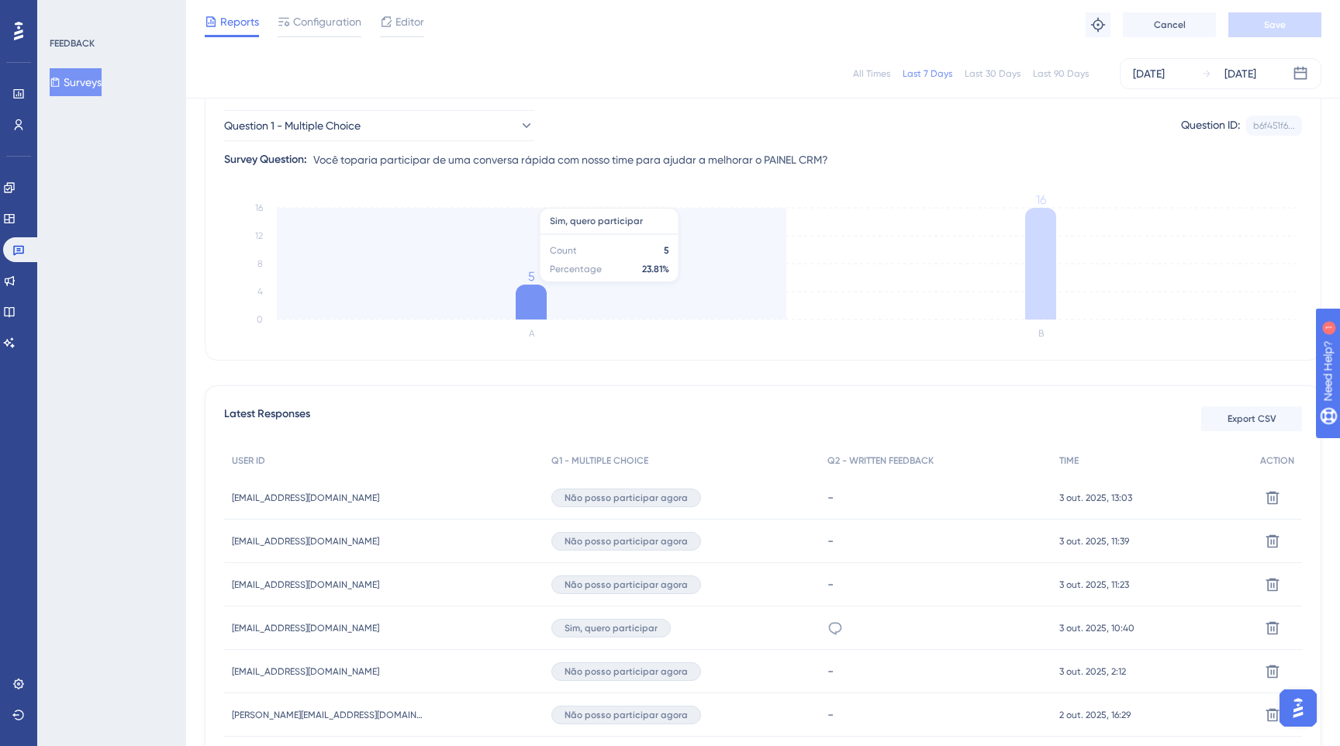
scroll to position [141, 0]
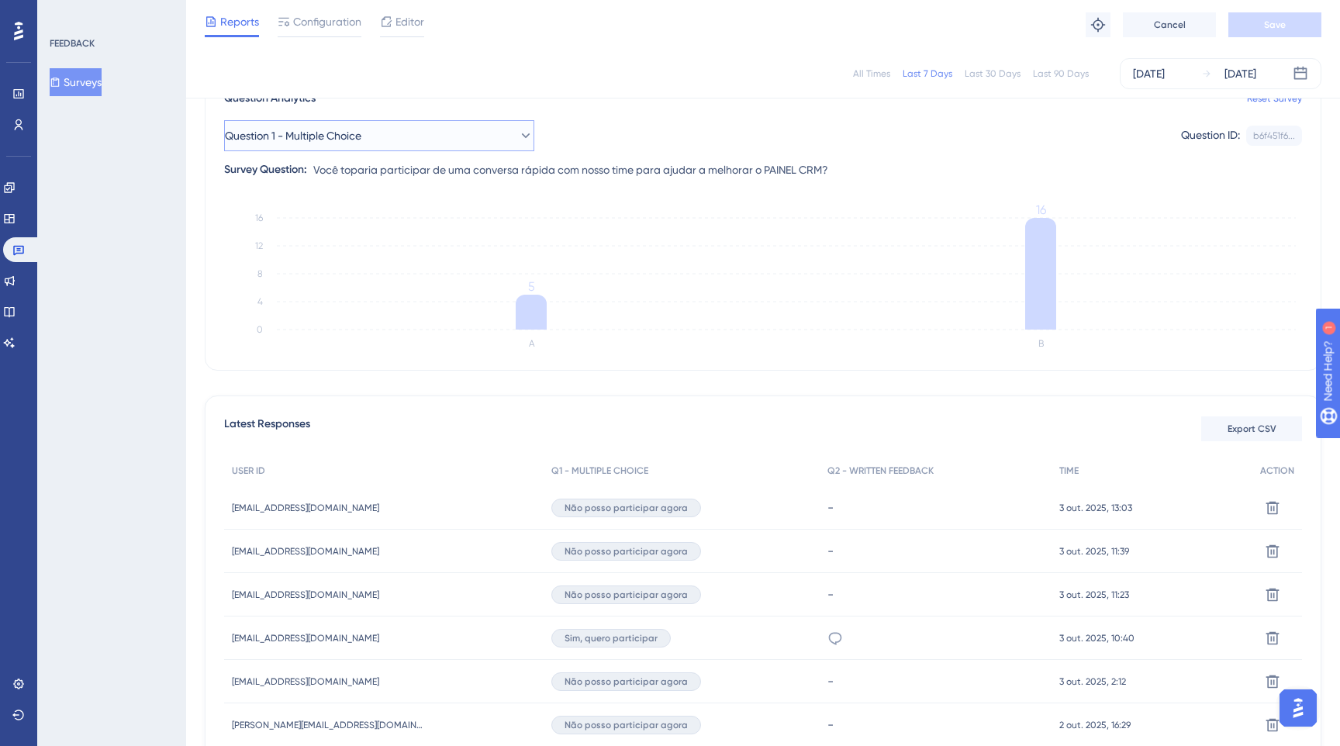
click at [382, 136] on button "Question 1 - Multiple Choice" at bounding box center [379, 135] width 310 height 31
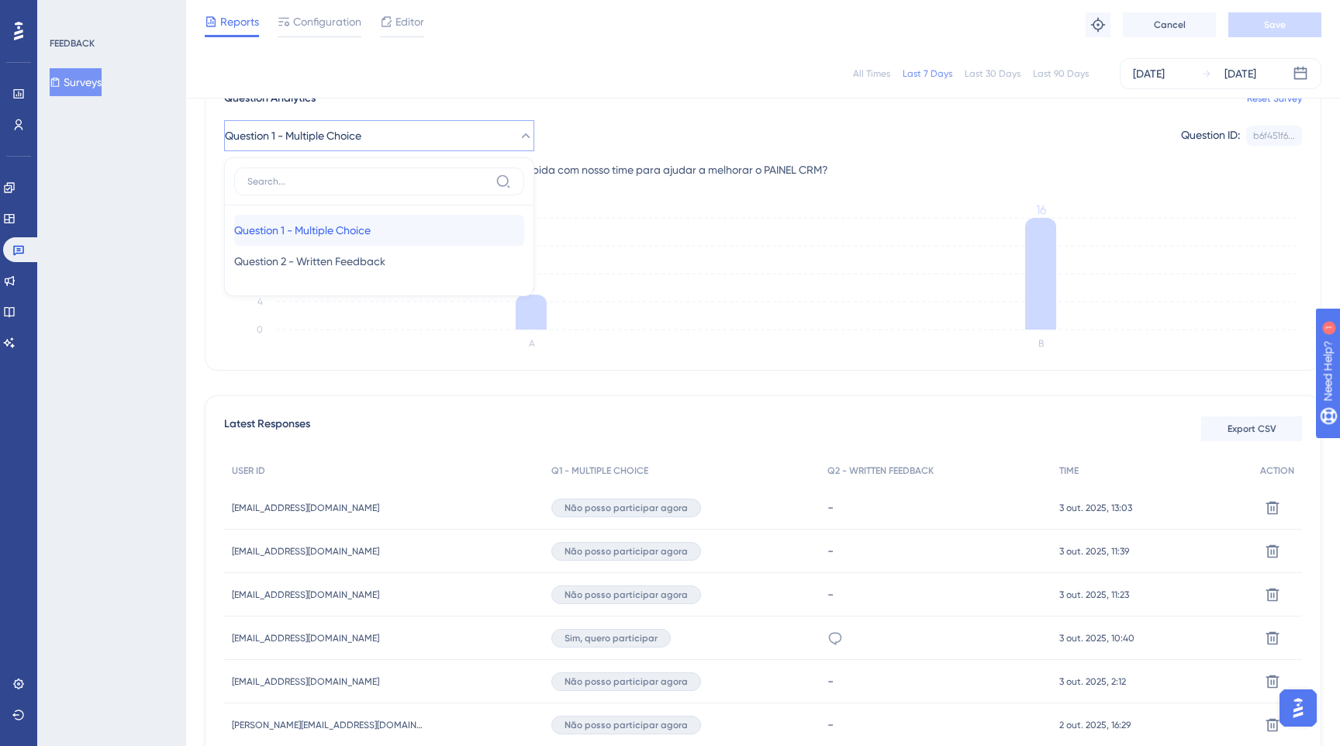
click at [423, 235] on div "Question 1 - Multiple Choice Question 1 - Multiple Choice" at bounding box center [379, 230] width 290 height 31
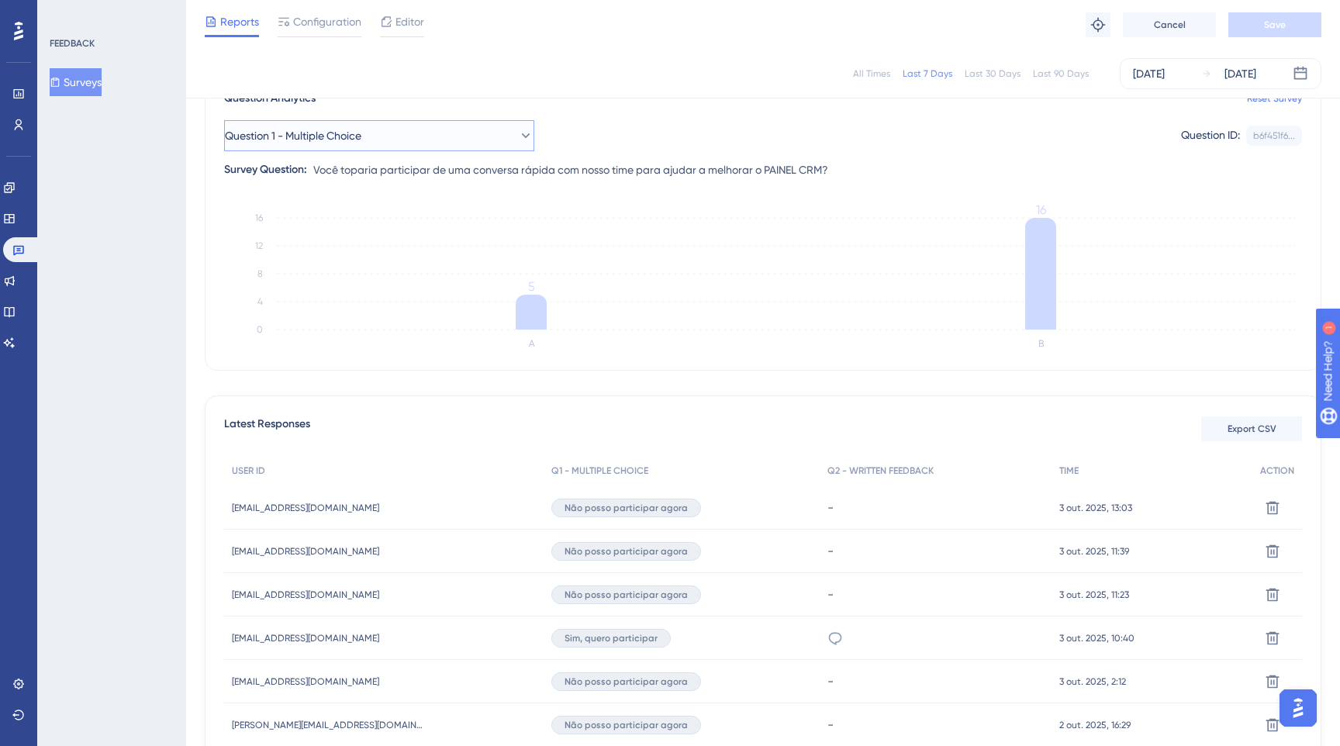
click at [443, 136] on button "Question 1 - Multiple Choice" at bounding box center [379, 135] width 310 height 31
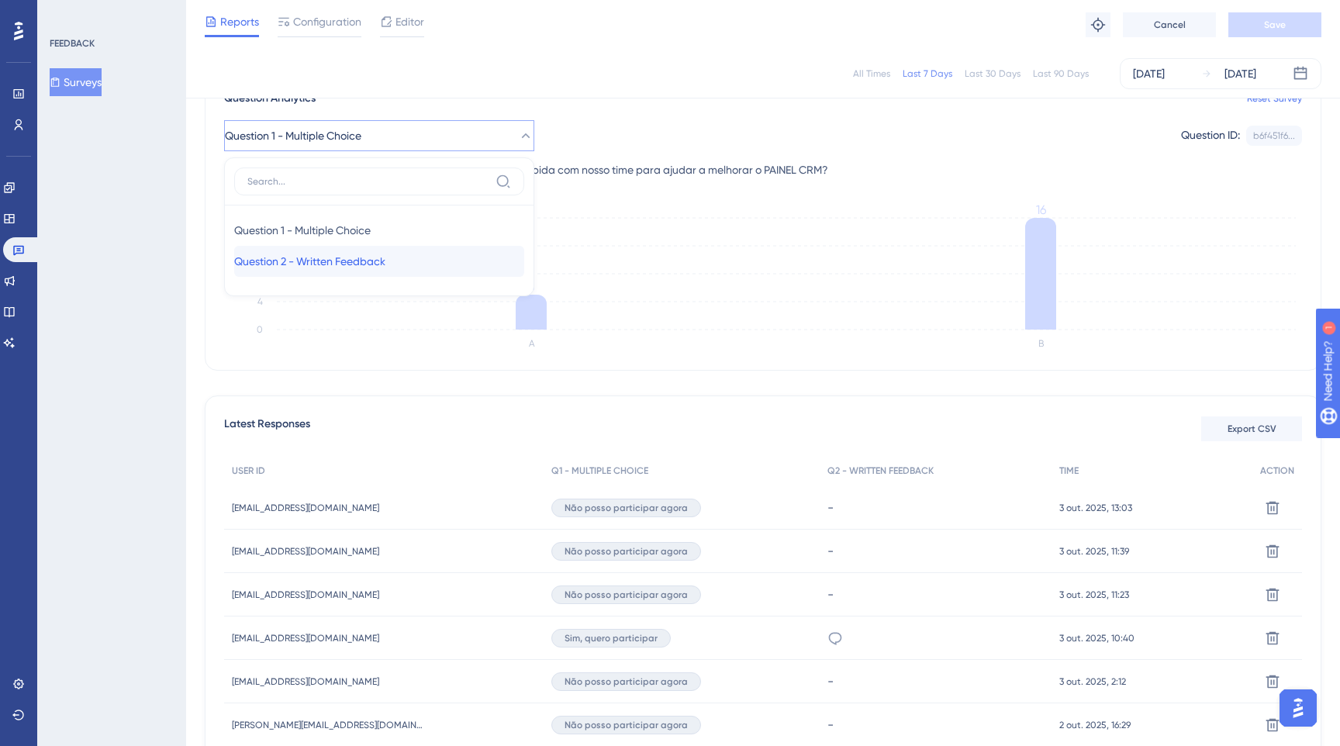
click at [426, 255] on div "Question 2 - Written Feedback Question 2 - Written Feedback" at bounding box center [379, 261] width 290 height 31
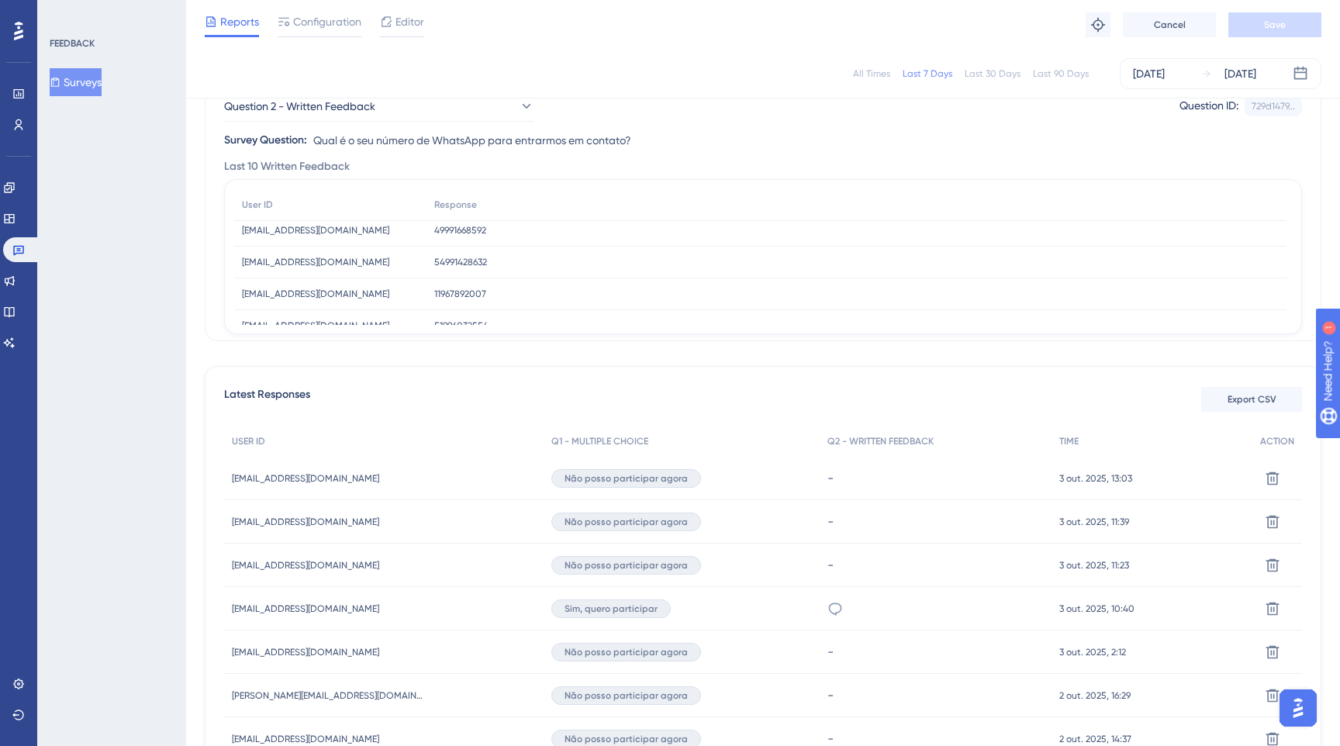
scroll to position [0, 0]
drag, startPoint x: 479, startPoint y: 236, endPoint x: 535, endPoint y: 301, distance: 85.2
click at [535, 301] on div "User ID Response [EMAIL_ADDRESS][DOMAIN_NAME] [EMAIL_ADDRESS][DOMAIN_NAME] 4999…" at bounding box center [760, 268] width 1052 height 158
click at [476, 264] on span "54991428632" at bounding box center [460, 267] width 53 height 12
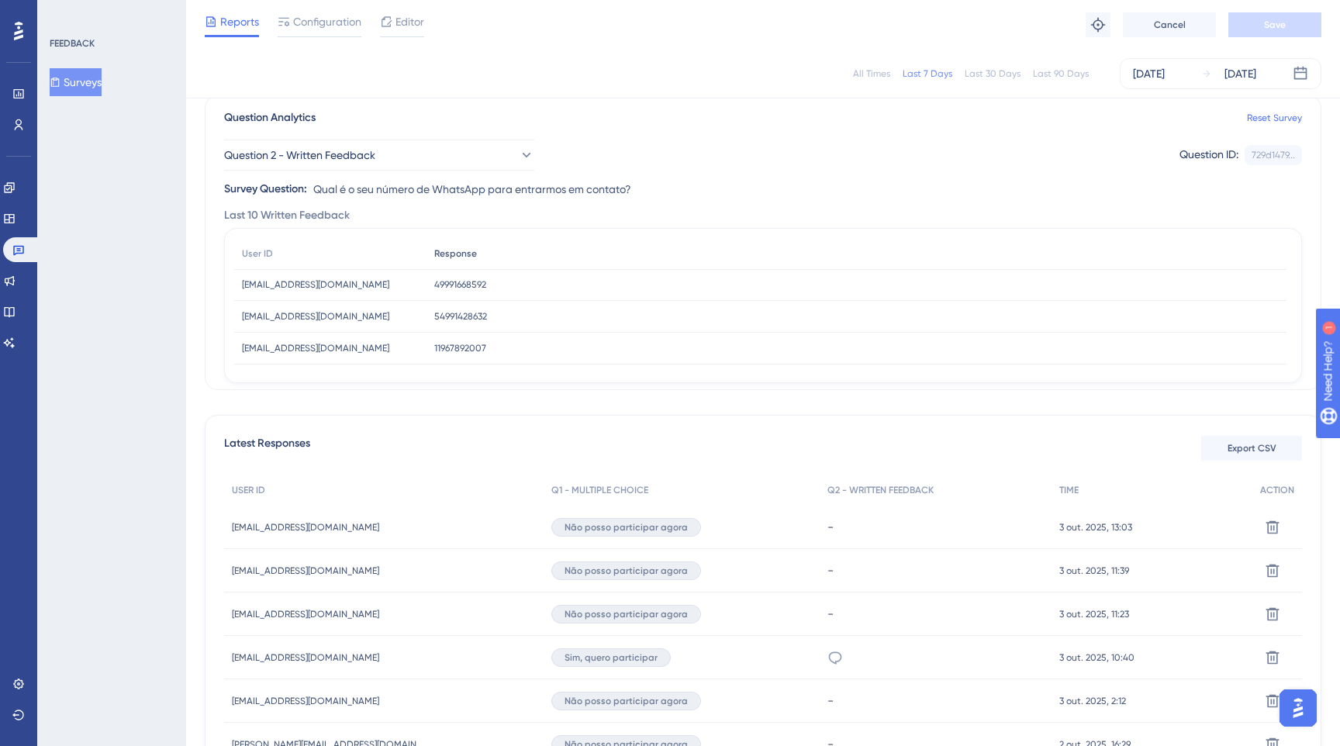
scroll to position [133, 0]
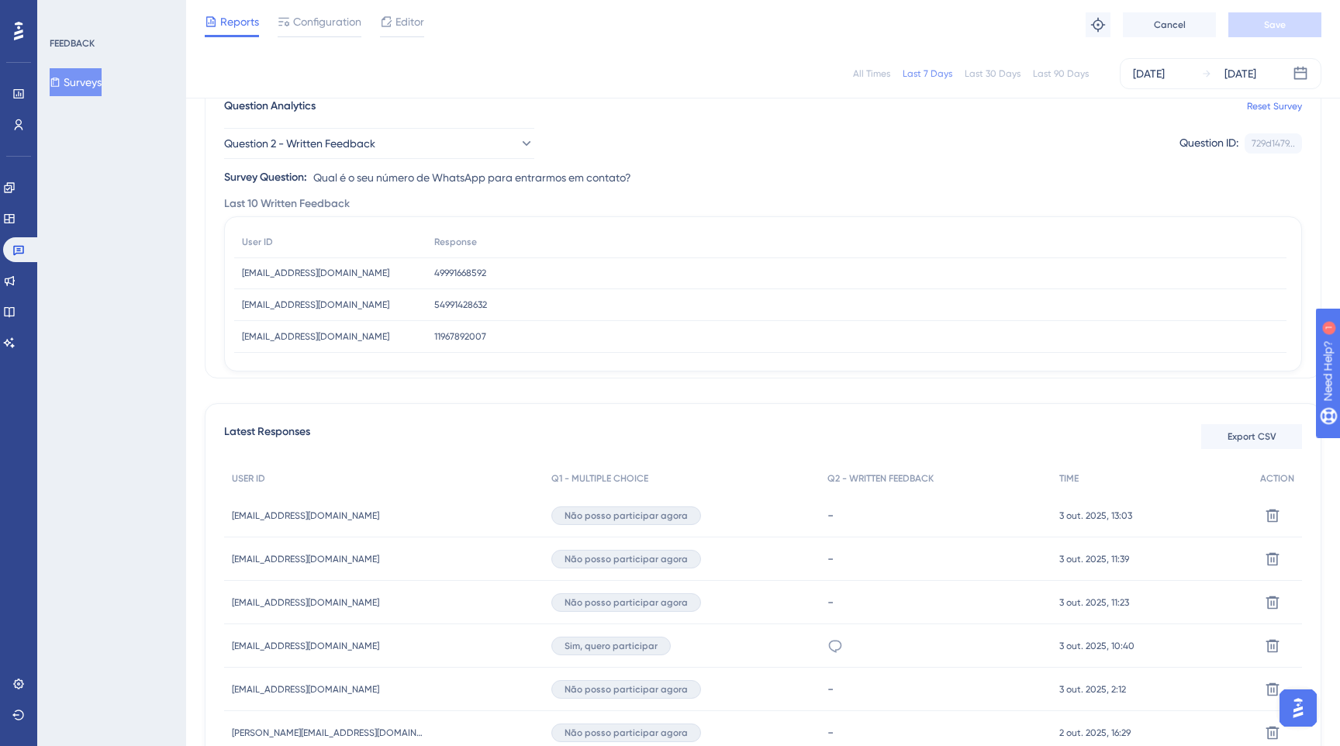
click at [447, 181] on span "Qual é o seu número de WhatsApp para entrarmos em contato?" at bounding box center [472, 177] width 318 height 19
click at [430, 197] on div "Last 10 Written Feedback" at bounding box center [763, 204] width 1078 height 19
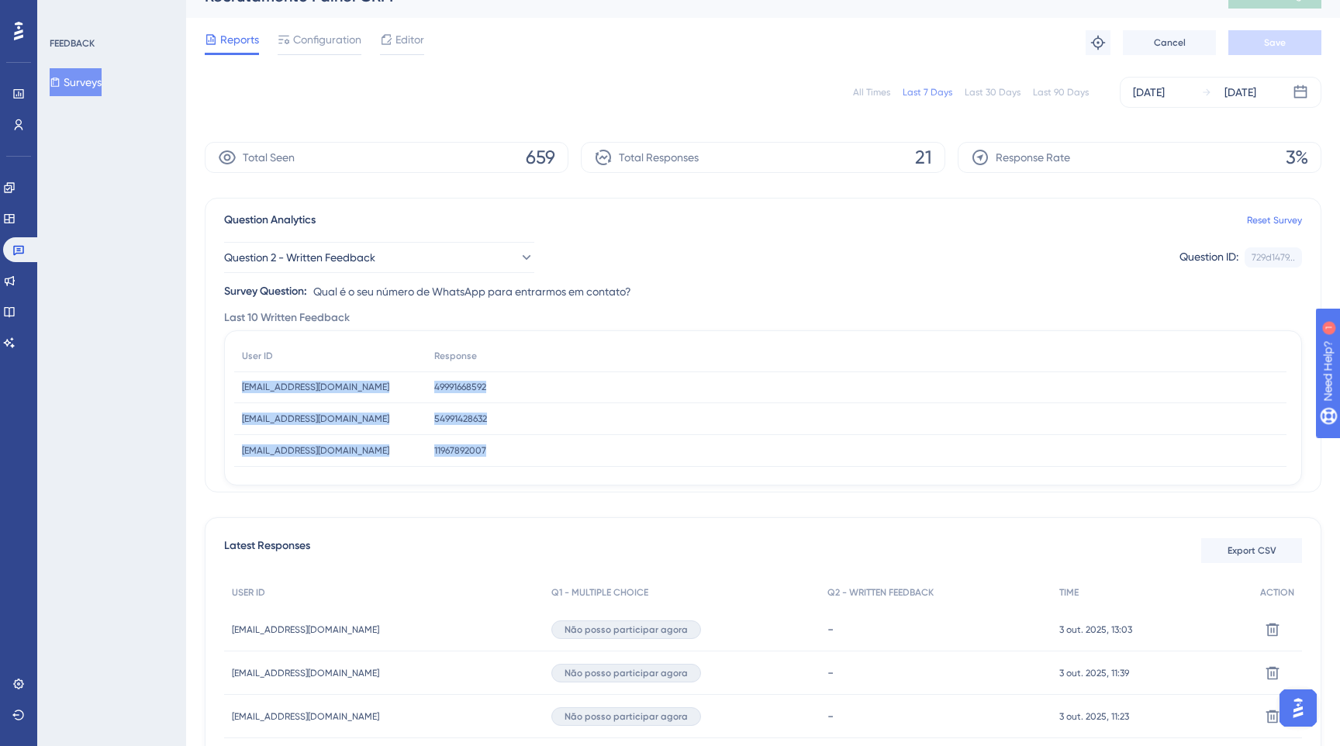
scroll to position [41, 0]
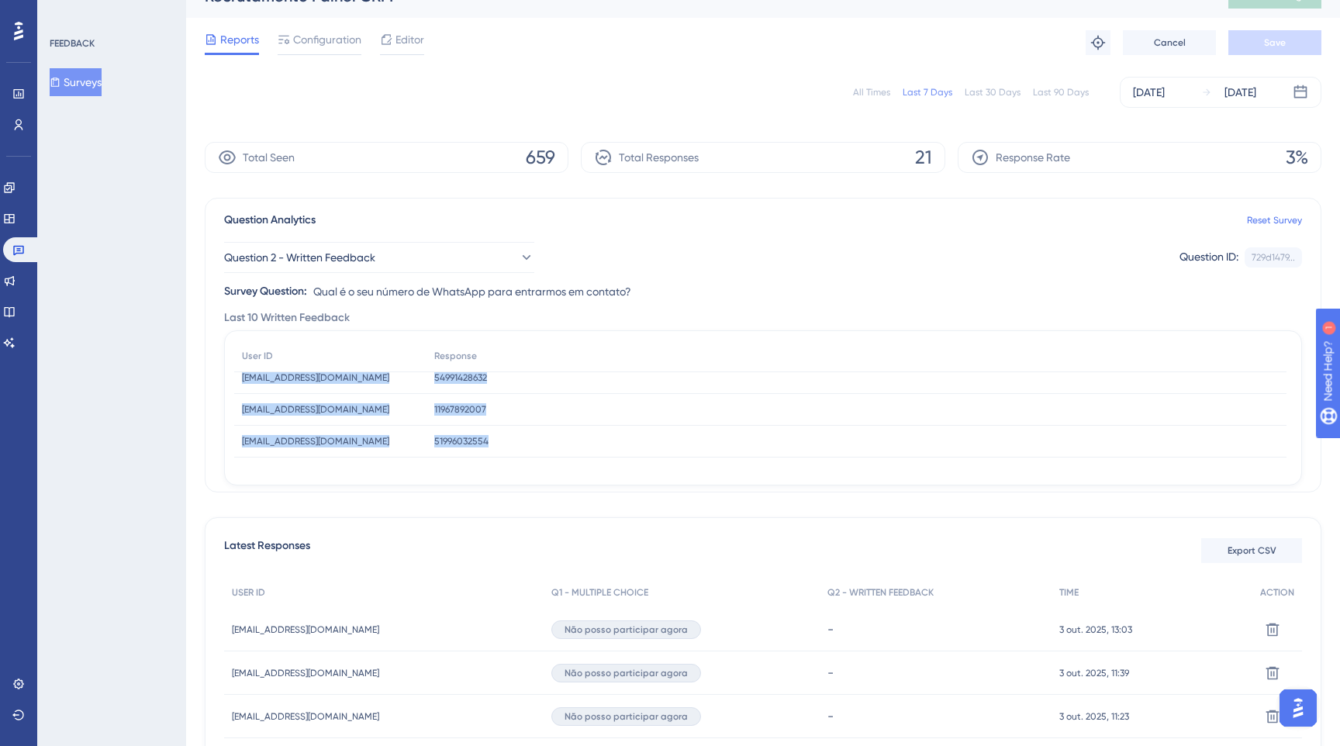
drag, startPoint x: 254, startPoint y: 385, endPoint x: 507, endPoint y: 488, distance: 273.0
click at [507, 488] on div "Question Analytics Reset Survey Question 2 - Written Feedback Question ID: 729d…" at bounding box center [763, 345] width 1116 height 295
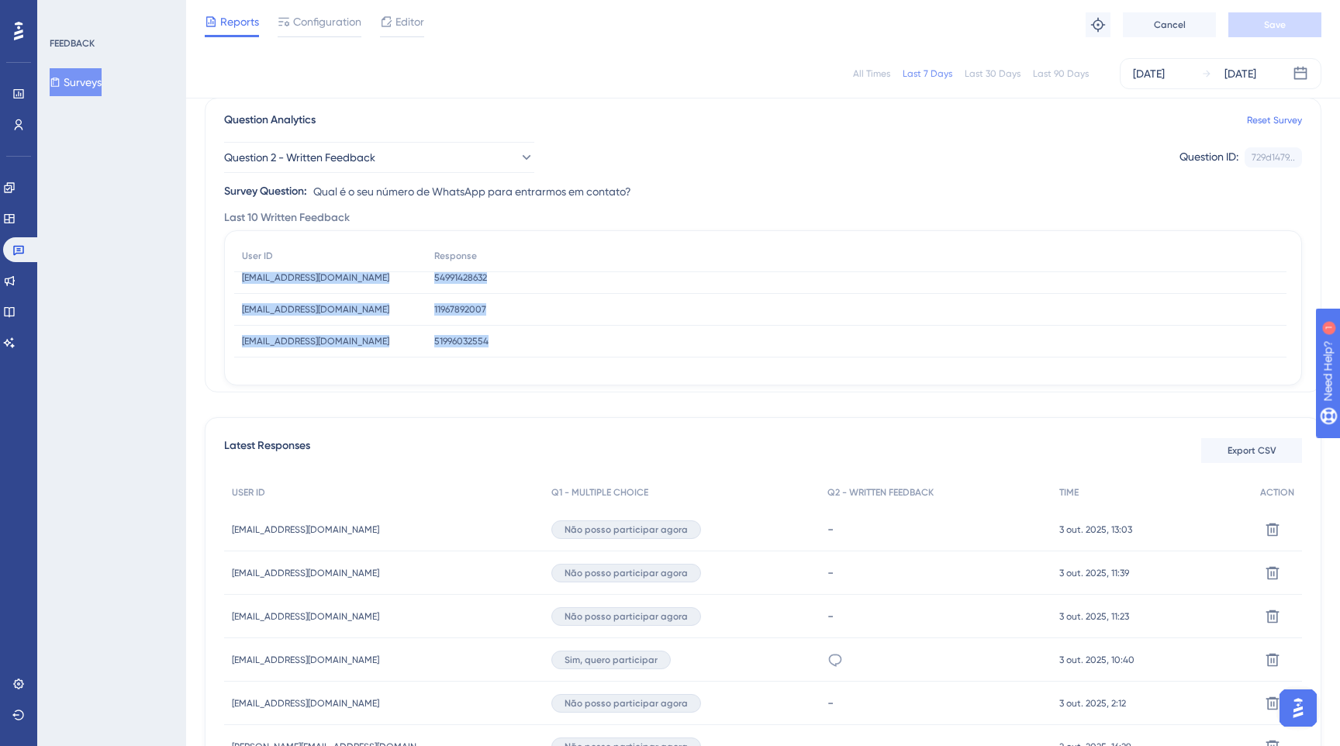
scroll to position [91, 0]
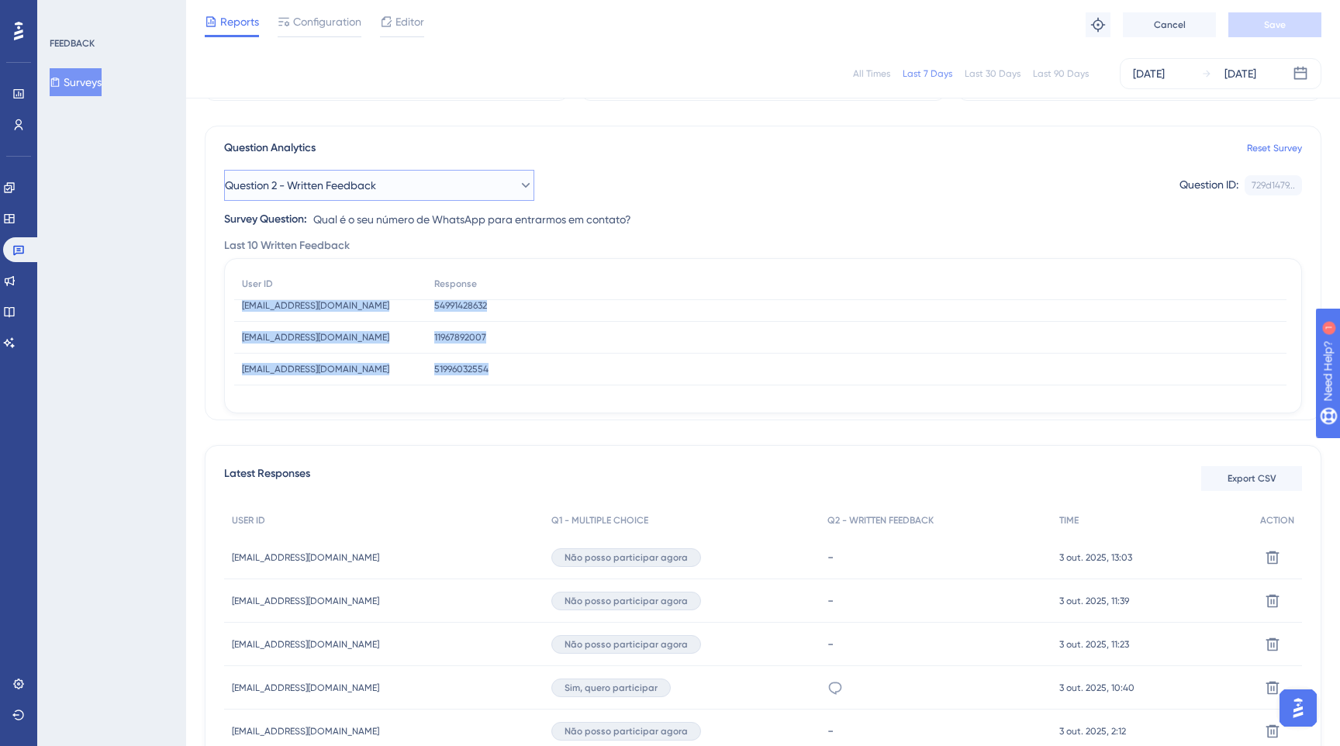
click at [327, 180] on span "Question 2 - Written Feedback" at bounding box center [300, 185] width 151 height 19
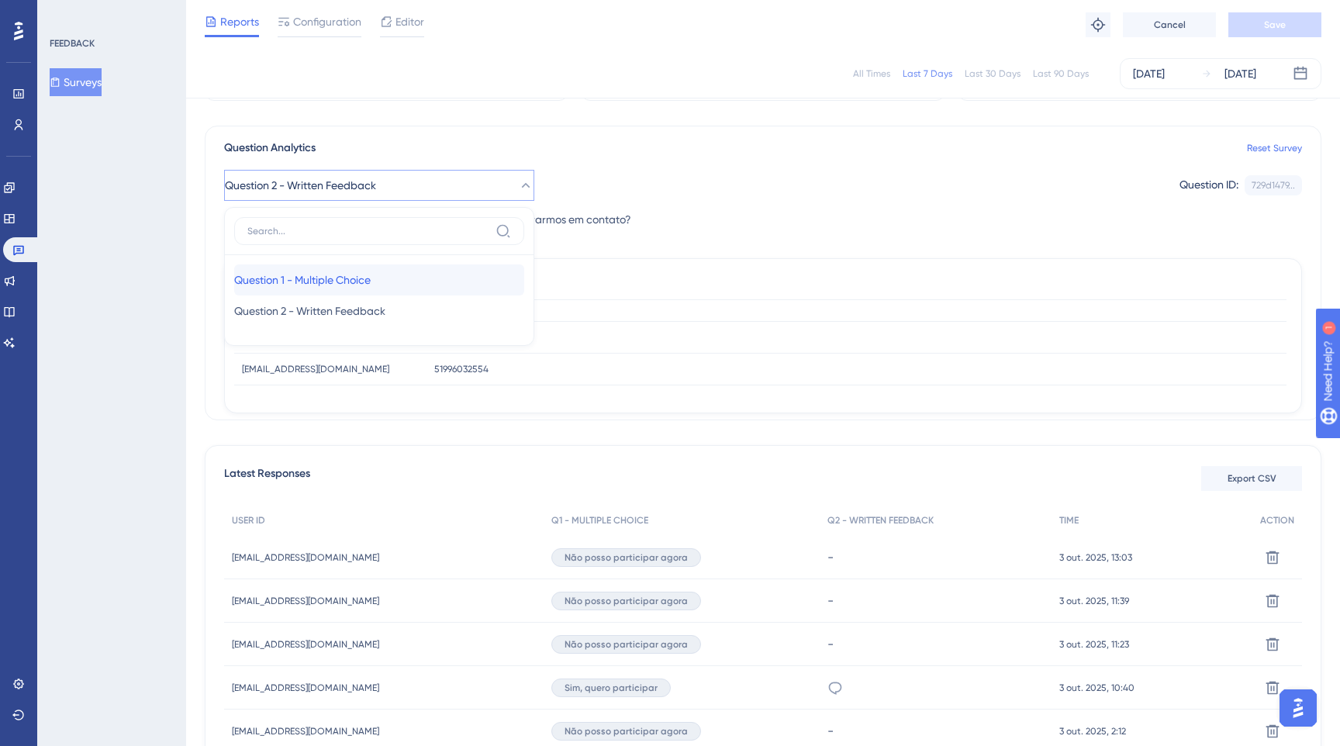
click at [302, 293] on div "Question 1 - Multiple Choice Question 1 - Multiple Choice" at bounding box center [379, 279] width 290 height 31
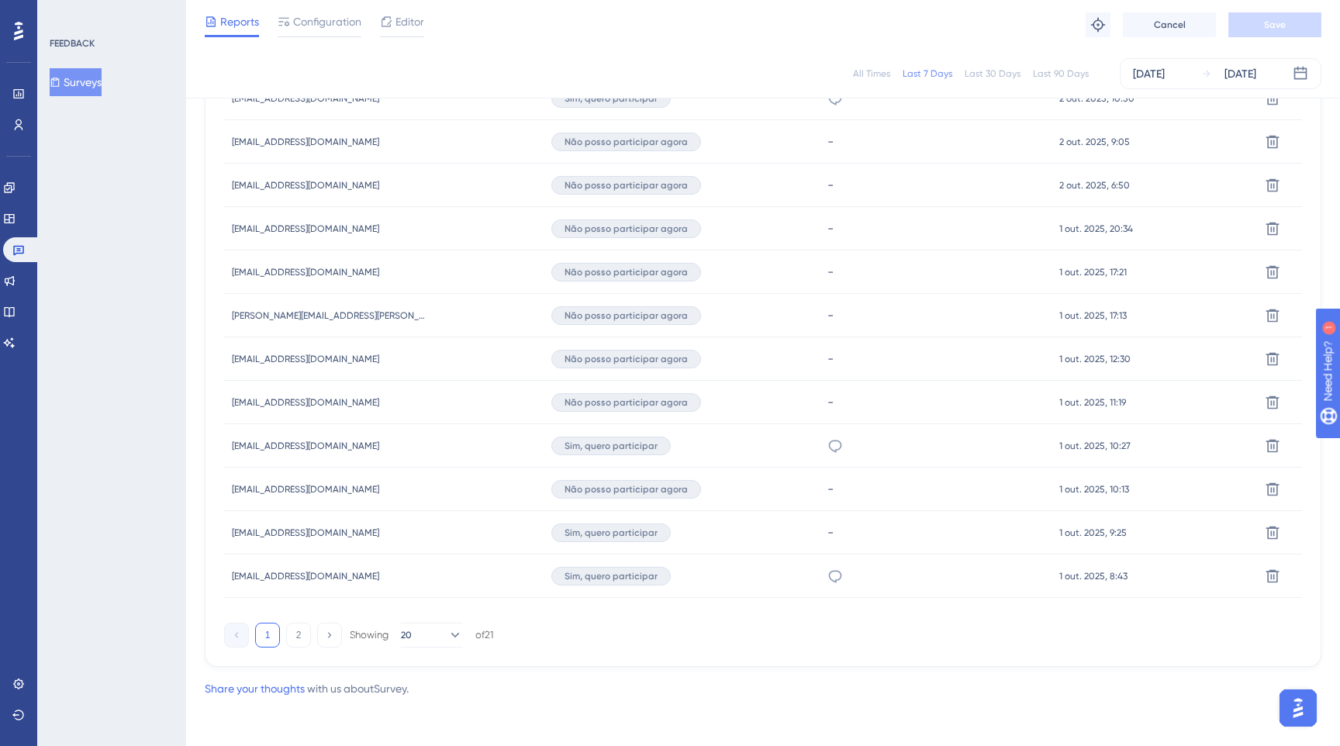
scroll to position [899, 0]
click at [300, 630] on button "2" at bounding box center [298, 633] width 25 height 25
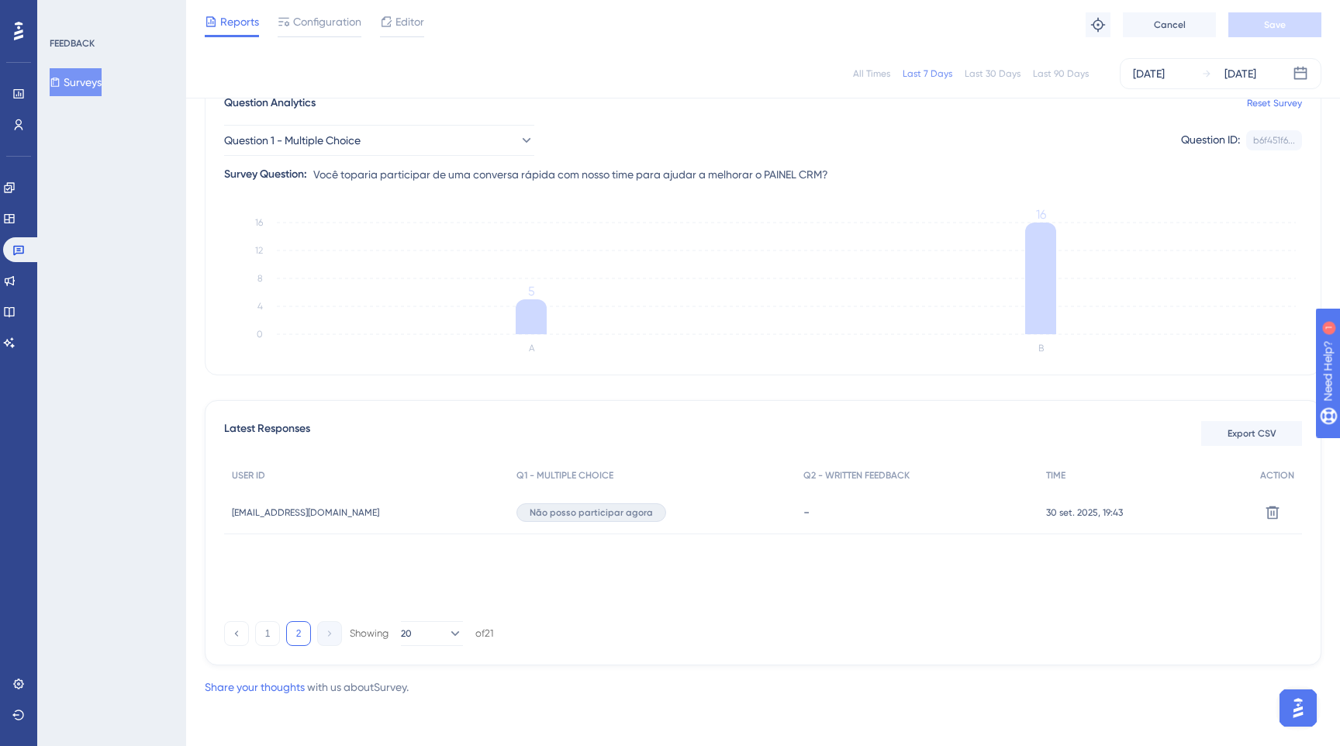
scroll to position [136, 0]
click at [266, 640] on button "1" at bounding box center [267, 633] width 25 height 25
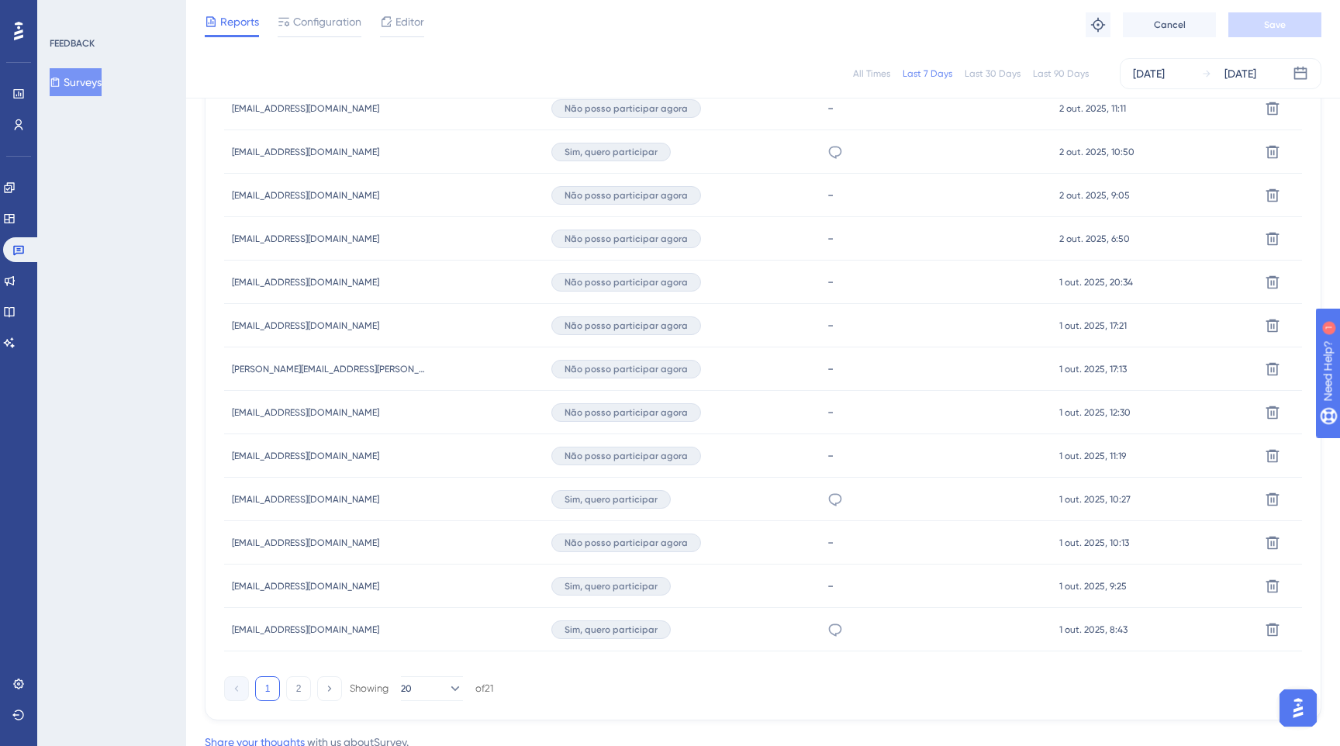
scroll to position [899, 0]
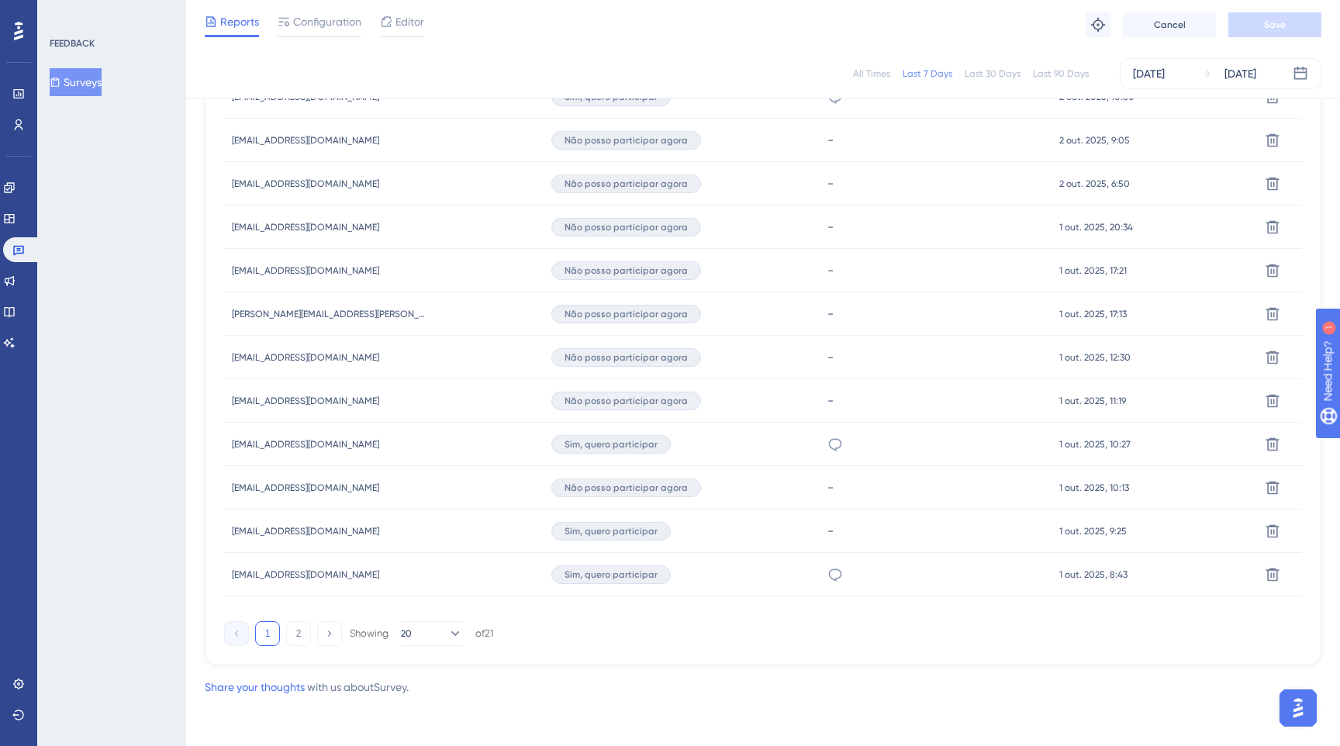
click at [248, 530] on span "[EMAIL_ADDRESS][DOMAIN_NAME]" at bounding box center [305, 531] width 147 height 12
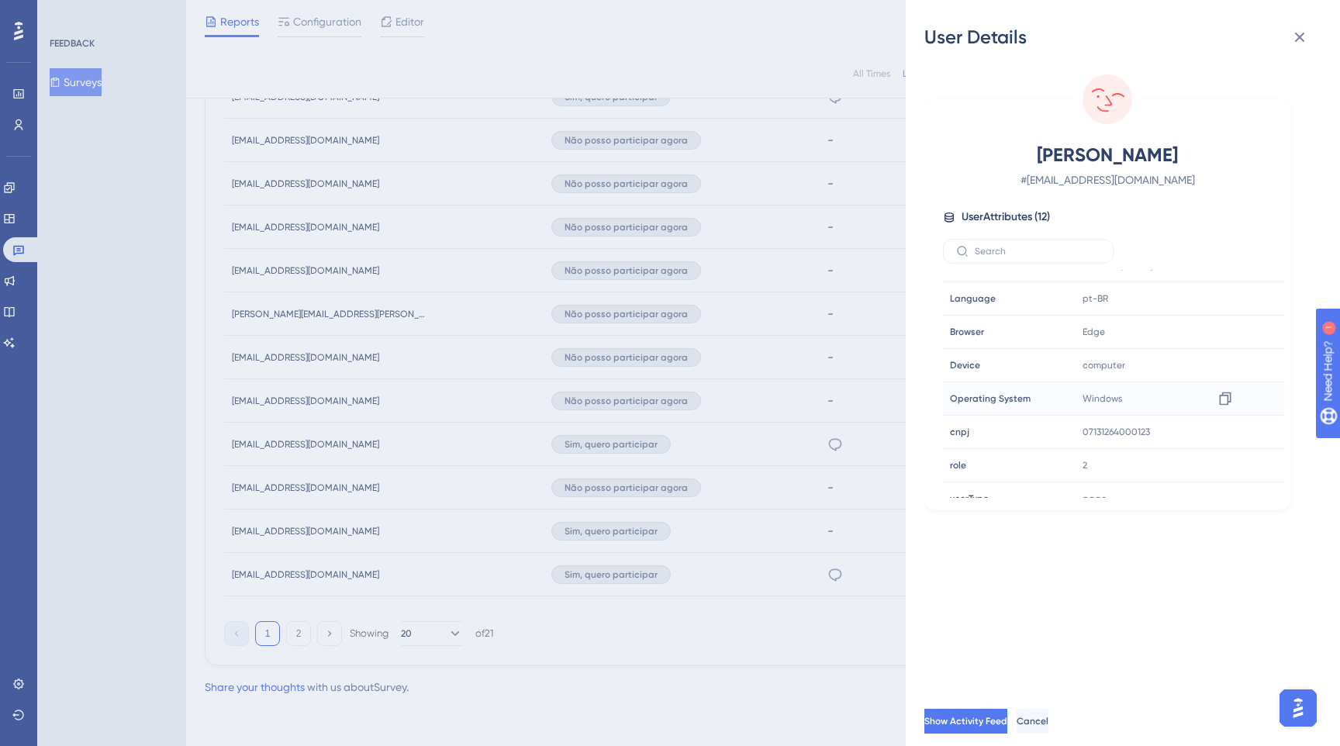
scroll to position [165, 0]
click at [1296, 35] on icon at bounding box center [1300, 38] width 10 height 10
